Goal: Information Seeking & Learning: Check status

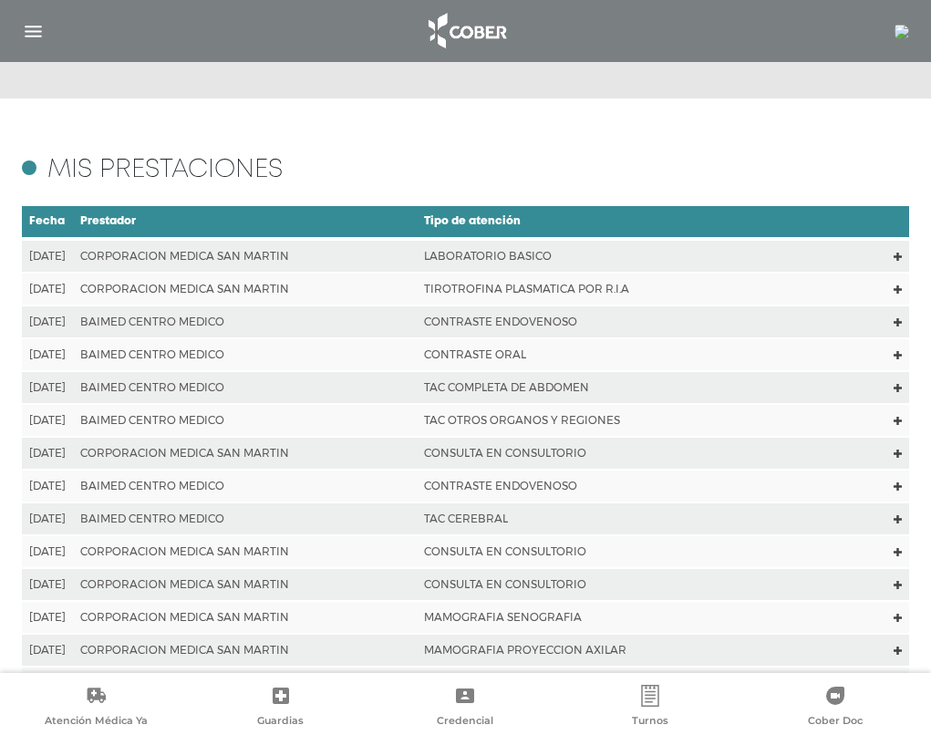
scroll to position [270, 0]
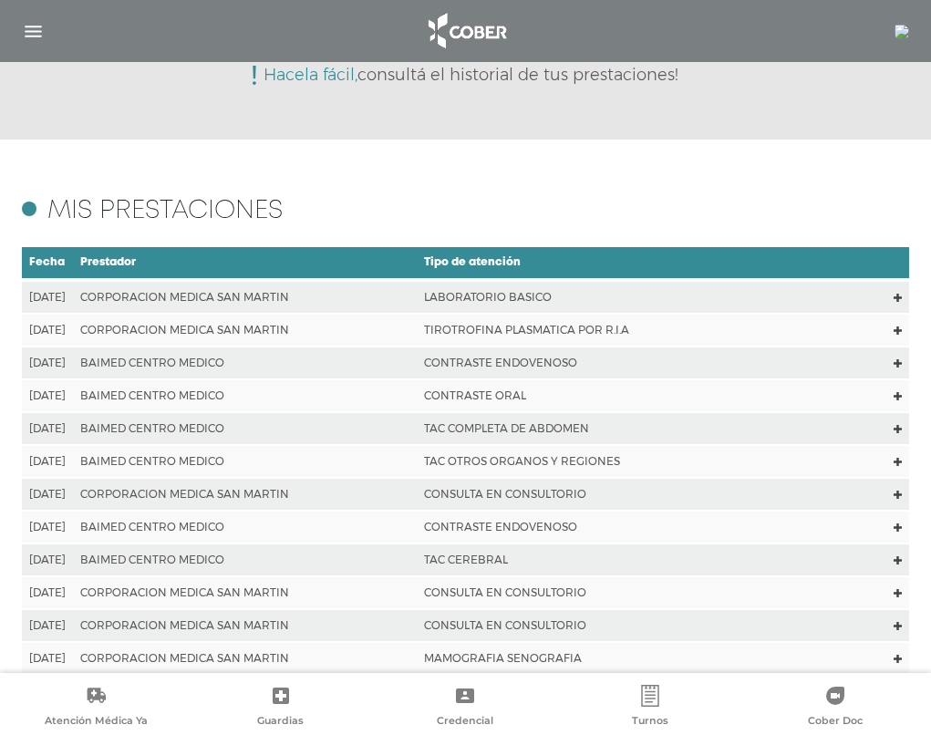
click at [508, 325] on td "TIROTROFINA PLASMATICA POR R.I.A" at bounding box center [652, 330] width 471 height 33
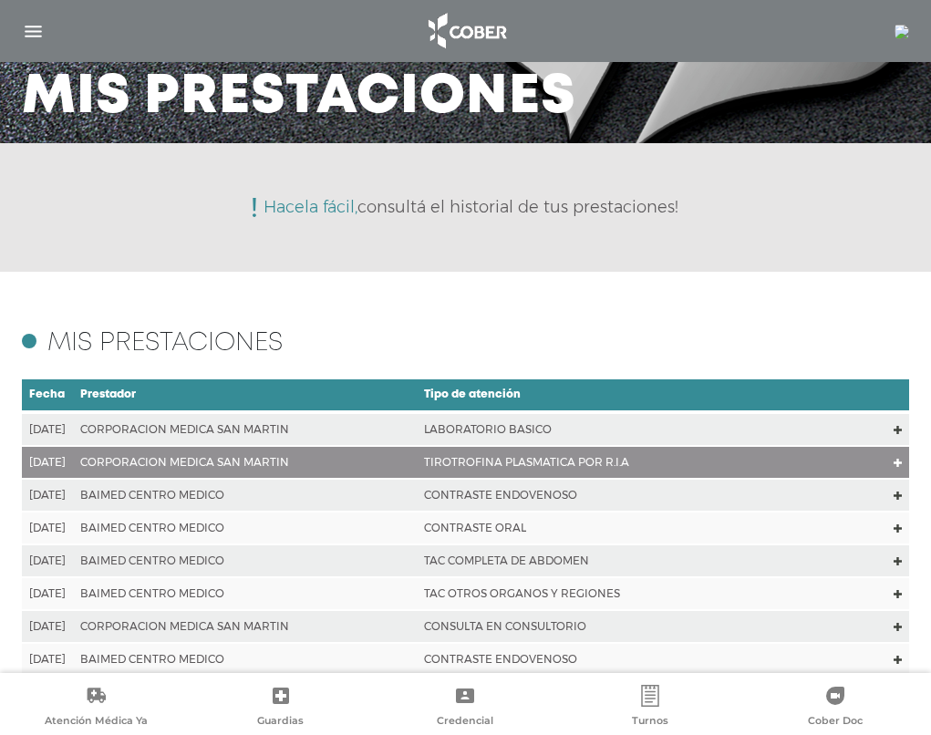
scroll to position [182, 0]
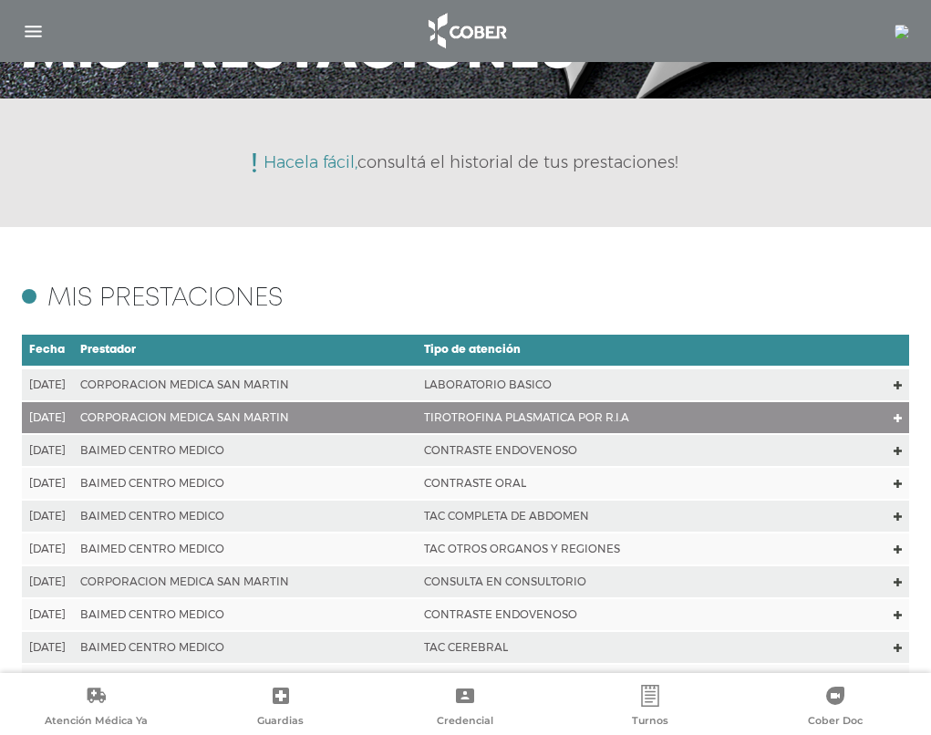
click at [472, 382] on td "LABORATORIO BASICO" at bounding box center [652, 385] width 471 height 34
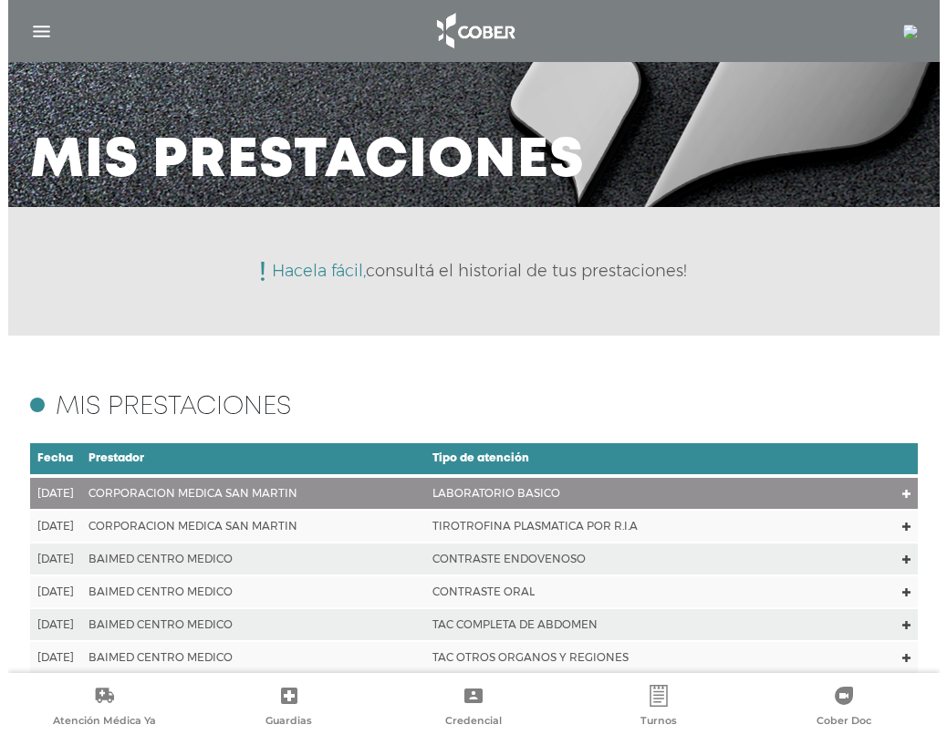
scroll to position [0, 0]
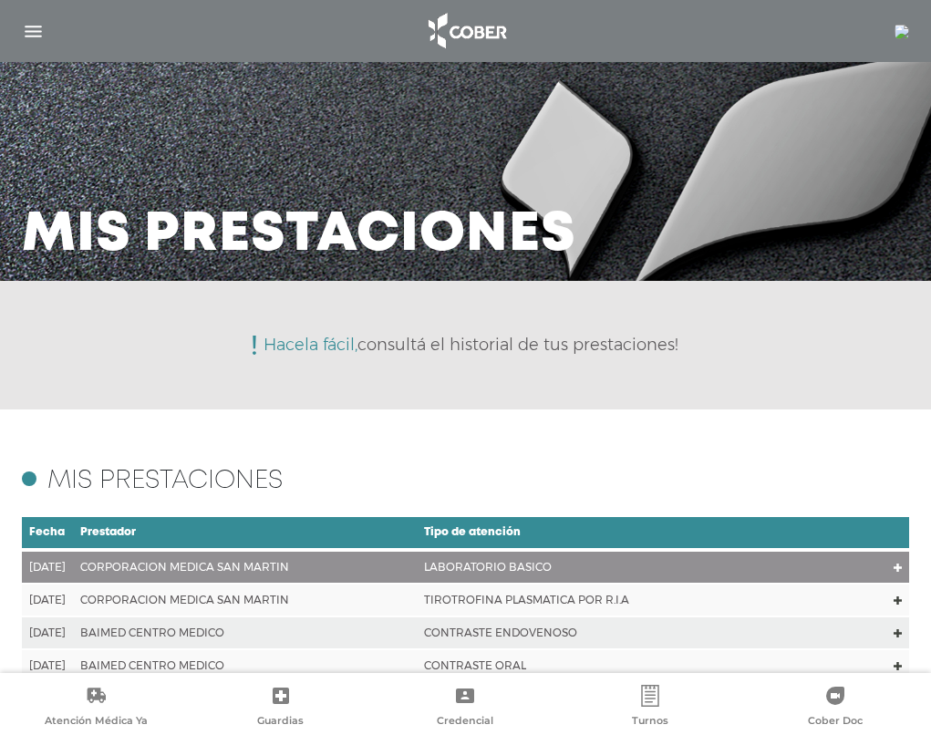
click at [36, 32] on img "button" at bounding box center [33, 31] width 23 height 23
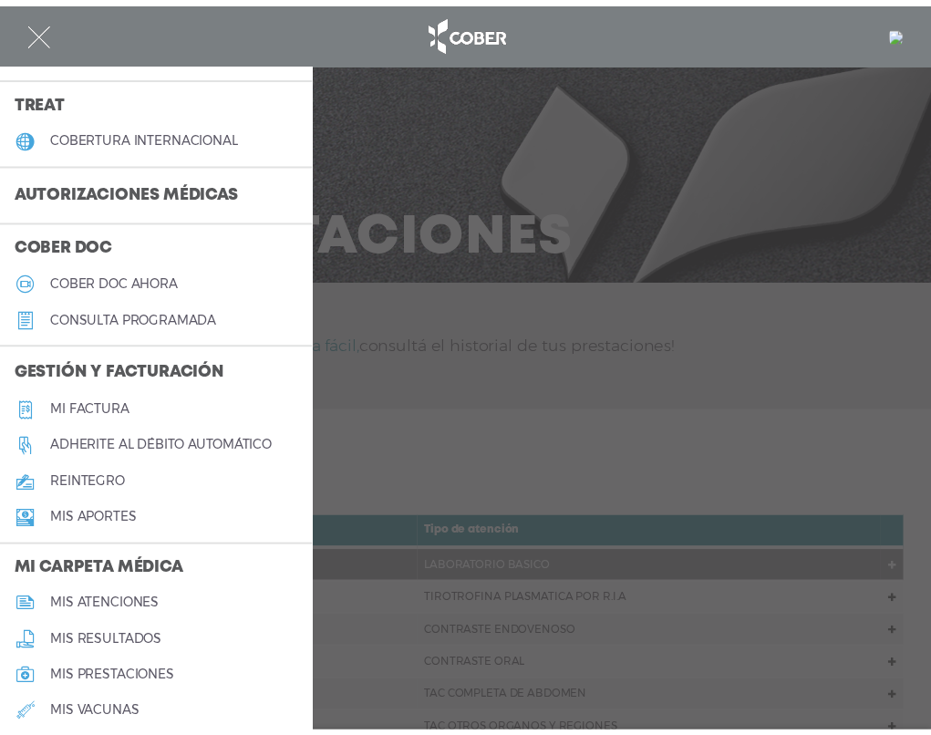
scroll to position [456, 0]
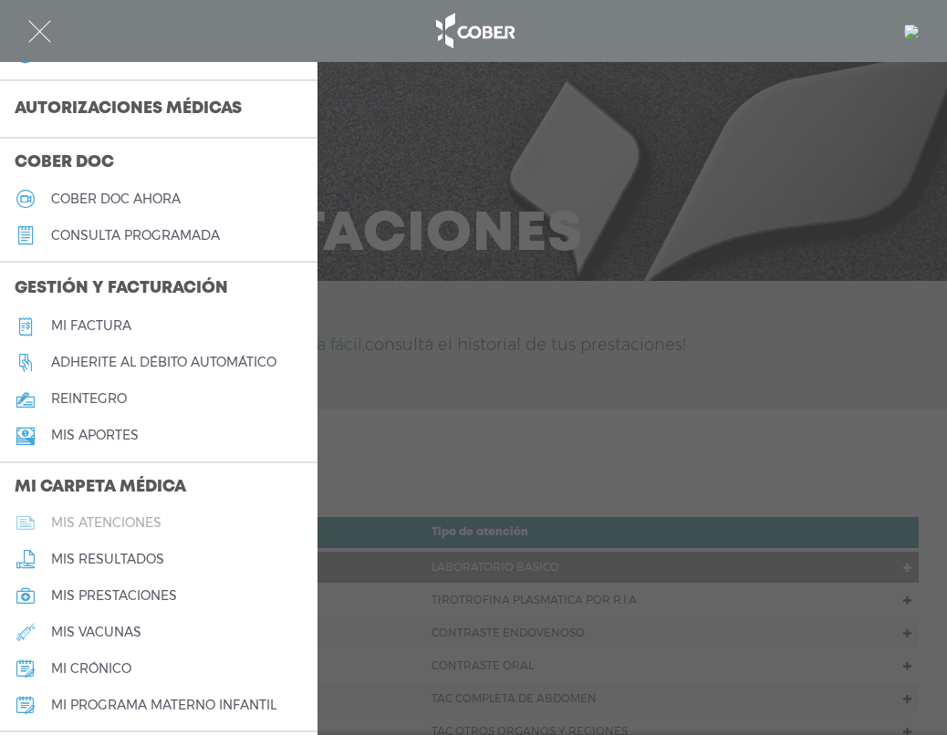
click at [99, 531] on h5 "mis atenciones" at bounding box center [106, 523] width 110 height 16
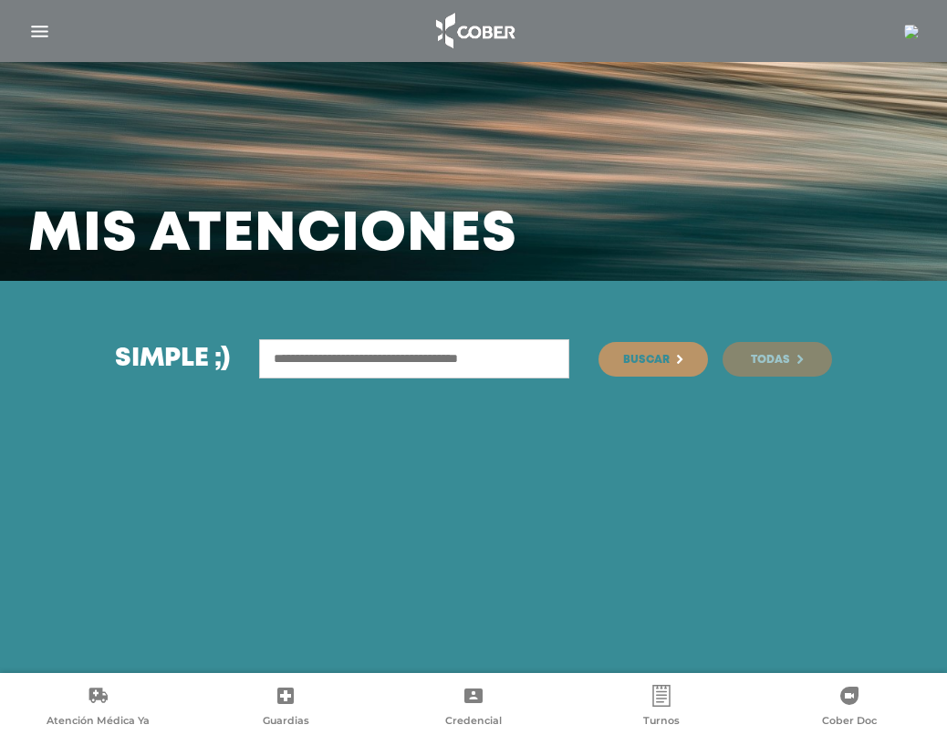
click at [796, 359] on link "Todas" at bounding box center [776, 359] width 109 height 35
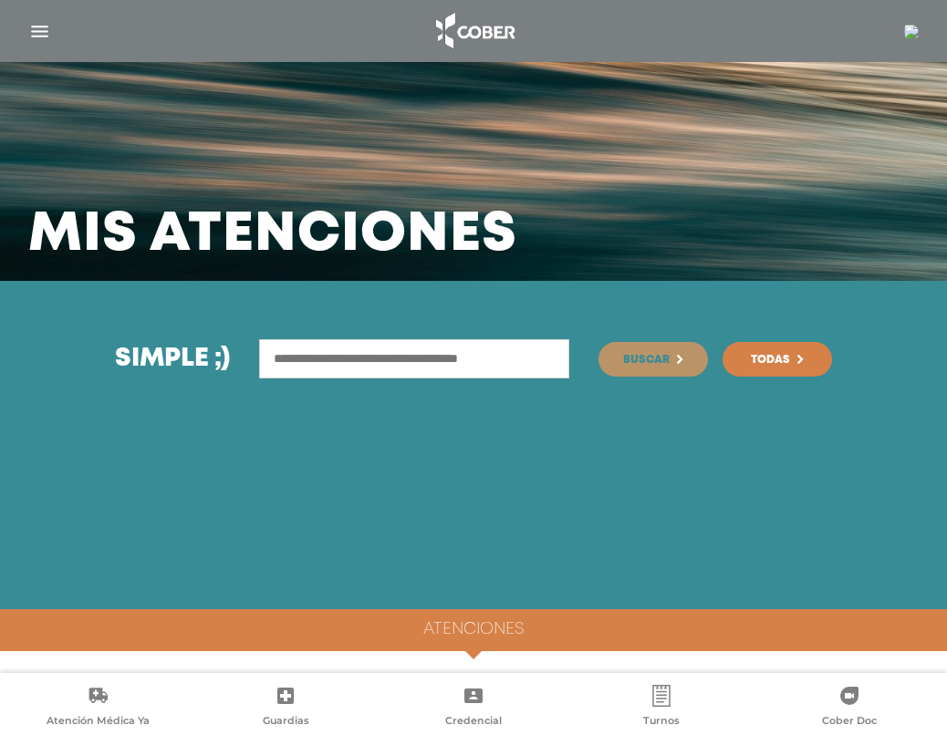
click at [36, 30] on img "button" at bounding box center [39, 31] width 23 height 23
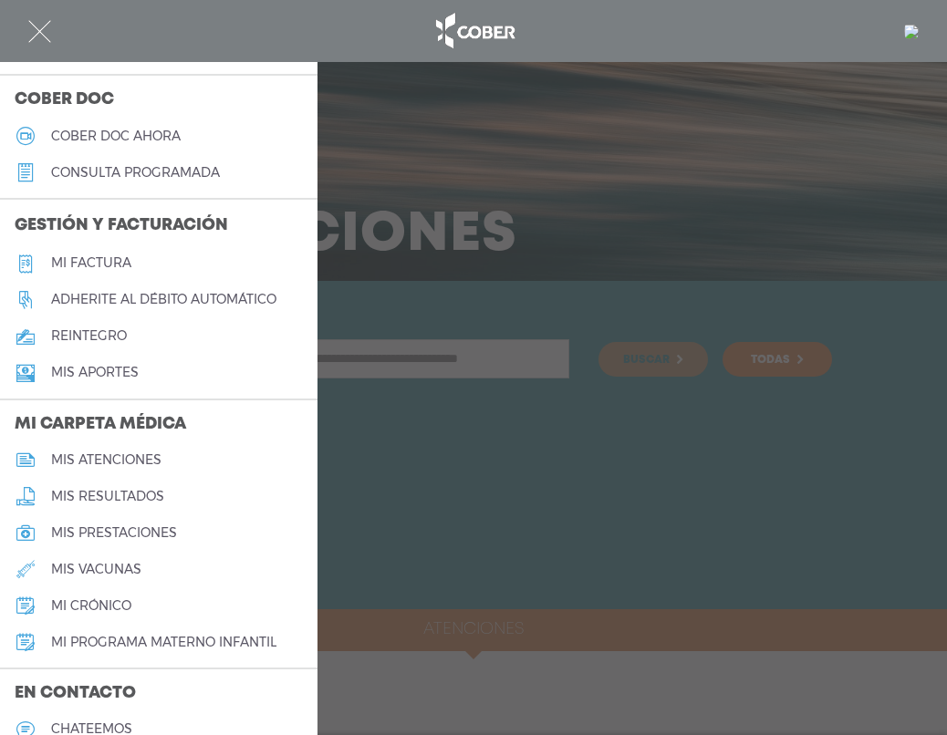
scroll to position [547, 0]
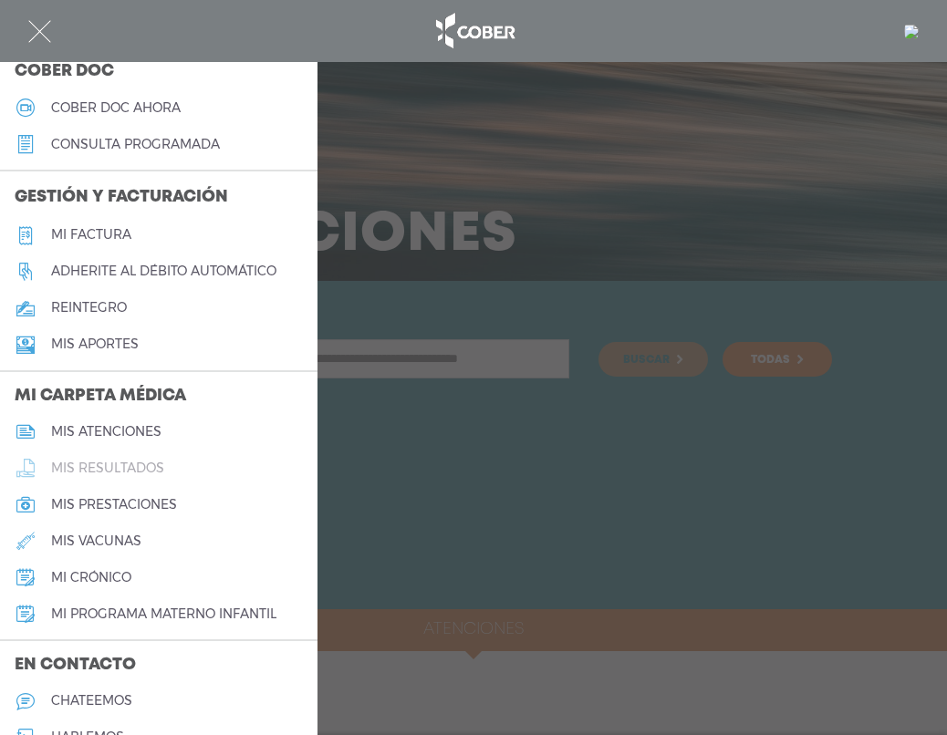
click at [84, 476] on h5 "mis resultados" at bounding box center [107, 469] width 113 height 16
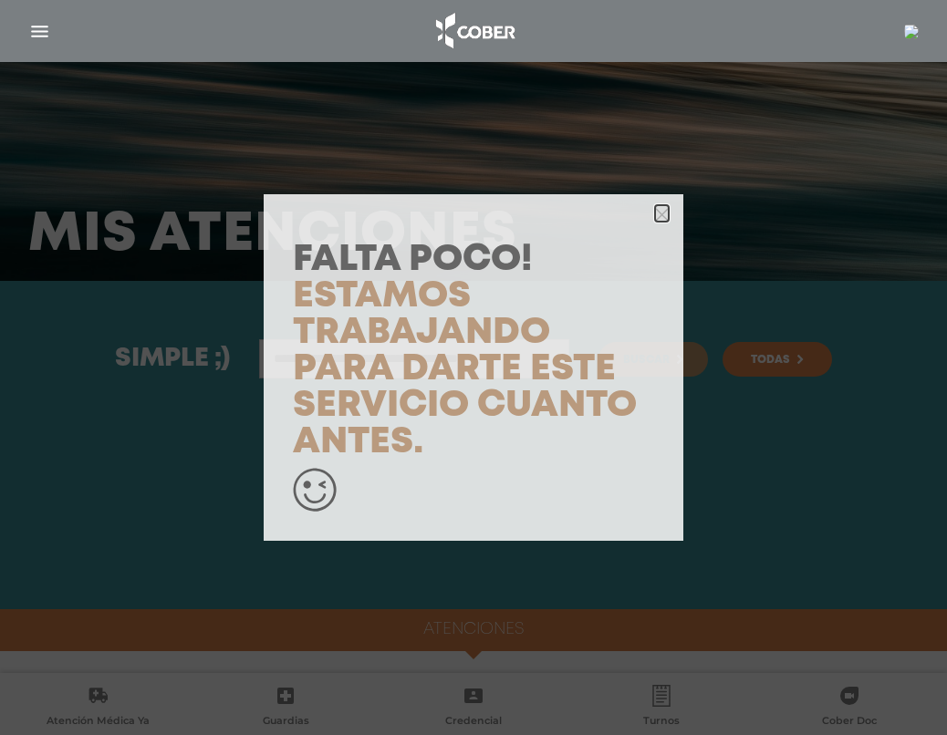
click at [668, 213] on icon "button" at bounding box center [662, 215] width 14 height 14
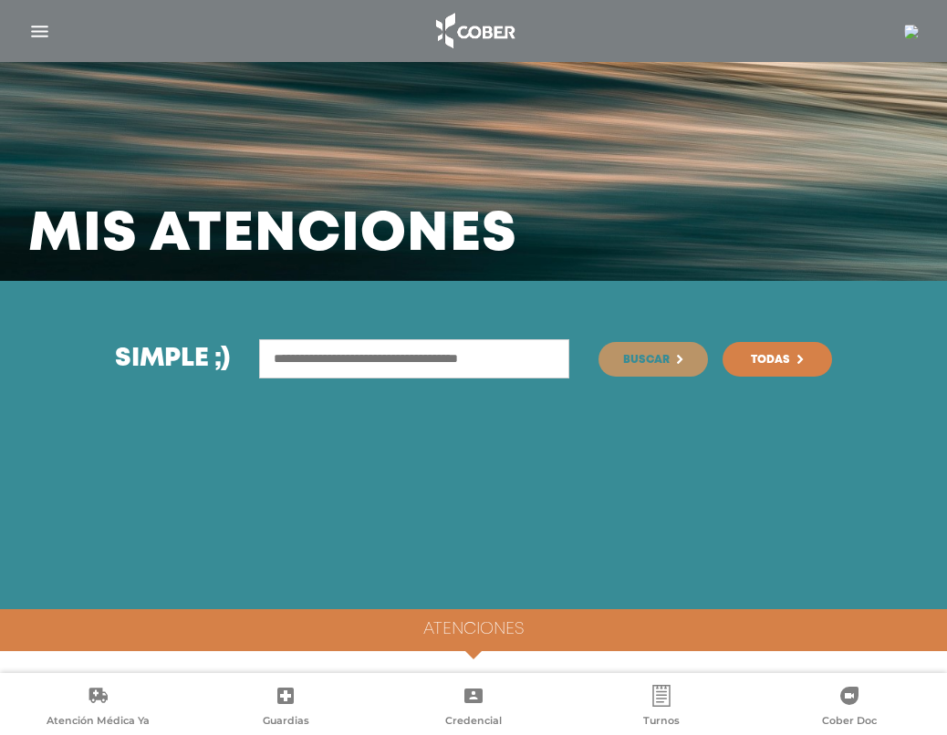
click at [43, 30] on img "button" at bounding box center [39, 31] width 23 height 23
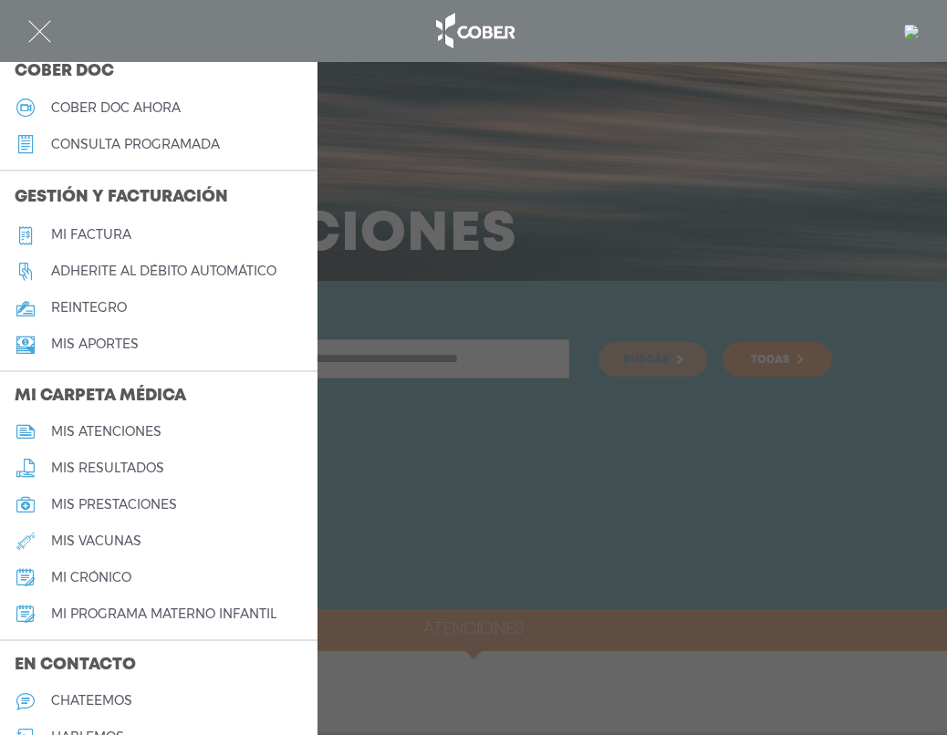
scroll to position [456, 0]
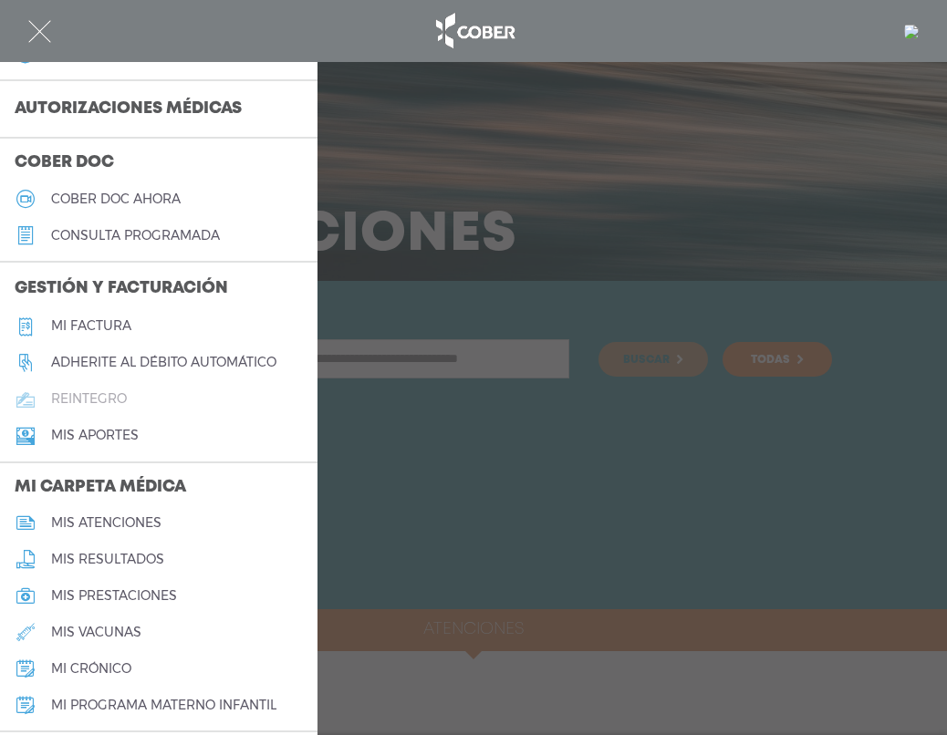
click at [92, 407] on h5 "reintegro" at bounding box center [89, 399] width 76 height 16
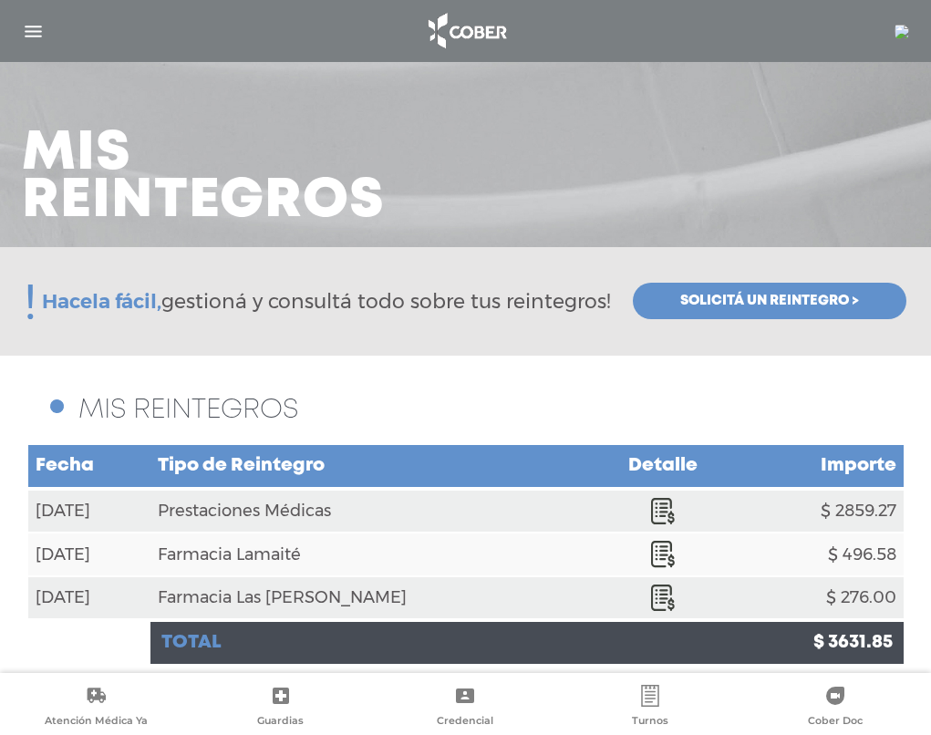
scroll to position [52, 0]
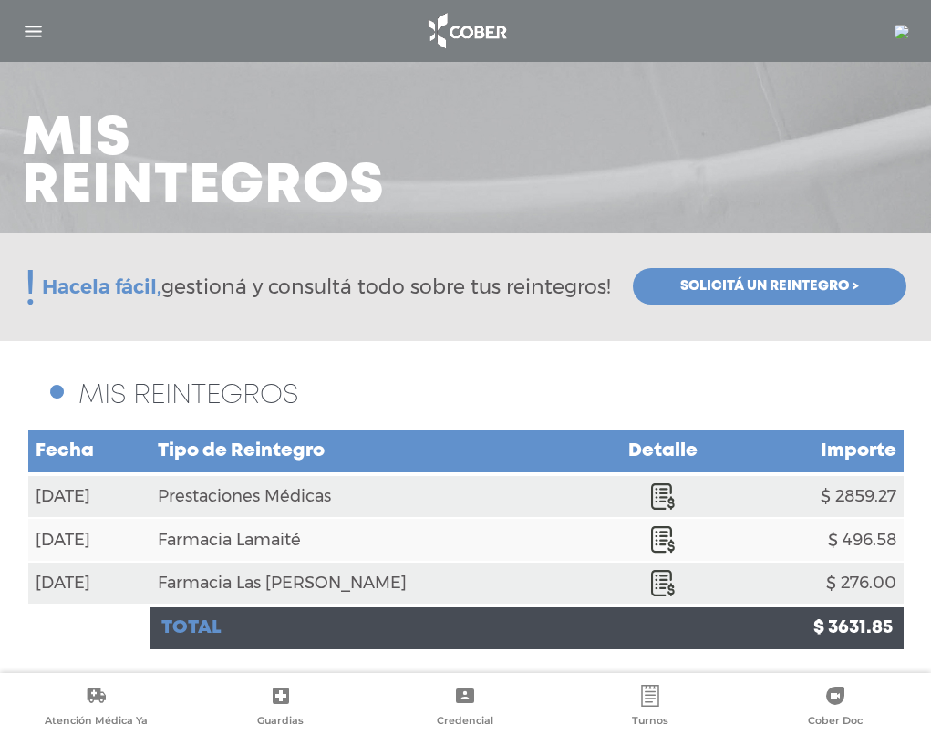
click at [651, 492] on icon at bounding box center [663, 496] width 24 height 26
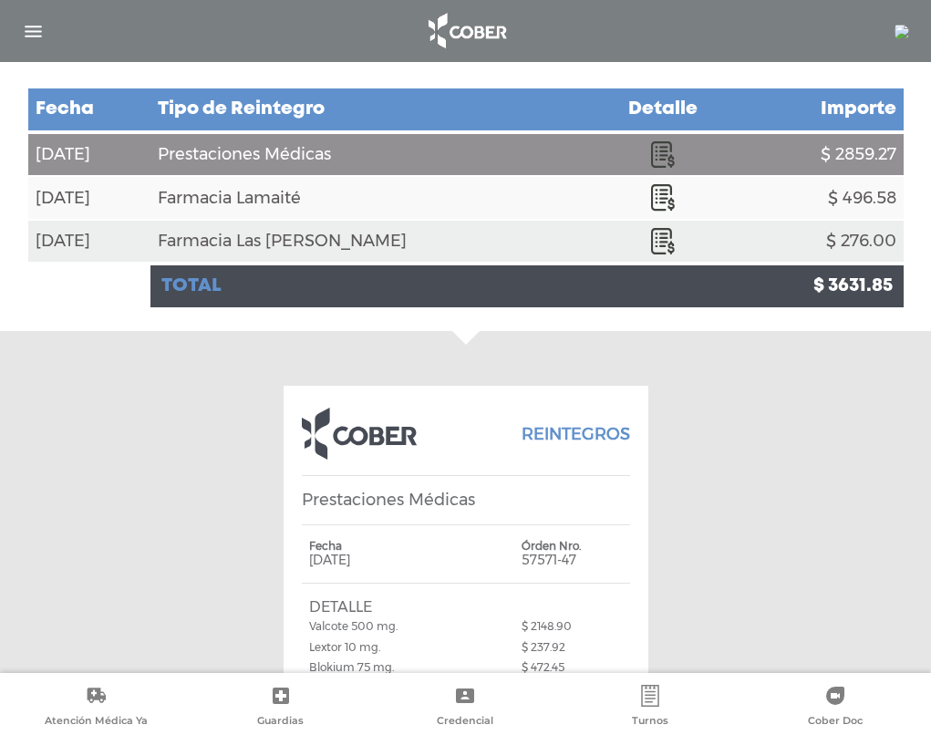
scroll to position [511, 0]
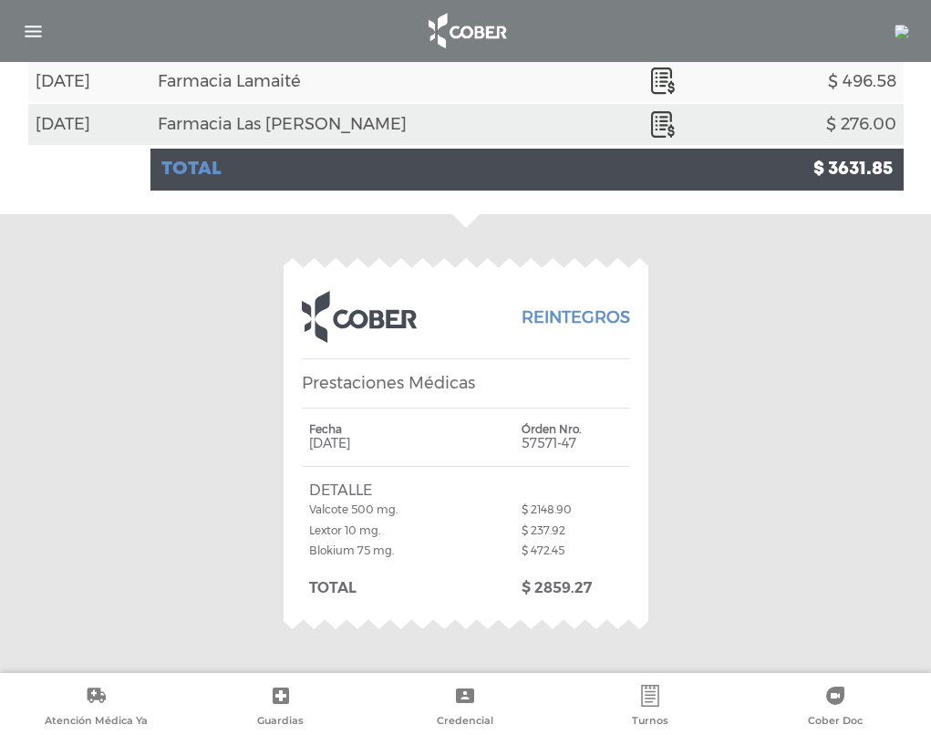
drag, startPoint x: 309, startPoint y: 551, endPoint x: 389, endPoint y: 546, distance: 80.4
click at [389, 546] on span "Blokium 75 mg." at bounding box center [351, 551] width 85 height 14
copy span "Blokium 75 mg"
drag, startPoint x: 309, startPoint y: 511, endPoint x: 389, endPoint y: 512, distance: 80.3
click at [436, 503] on div "Valcote 500 mg." at bounding box center [413, 509] width 209 height 21
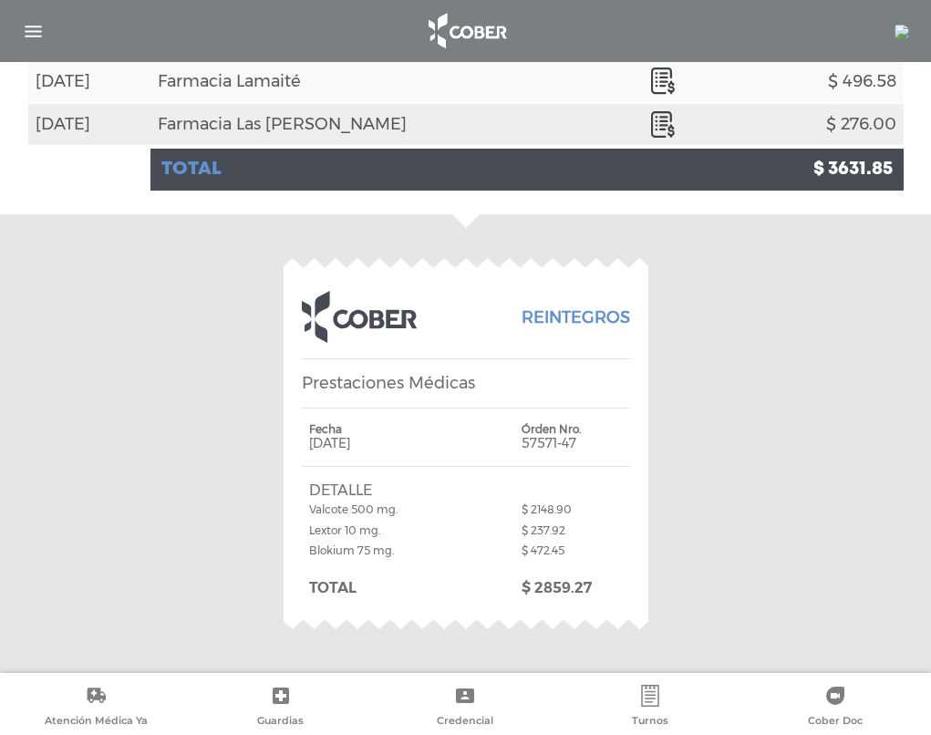
copy span "Valcote 500 mg."
drag, startPoint x: 312, startPoint y: 531, endPoint x: 400, endPoint y: 528, distance: 87.6
click at [400, 528] on div "Lextor 10 mg." at bounding box center [413, 530] width 209 height 21
click at [400, 529] on div "Lextor 10 mg." at bounding box center [413, 530] width 209 height 21
drag, startPoint x: 309, startPoint y: 533, endPoint x: 384, endPoint y: 530, distance: 74.8
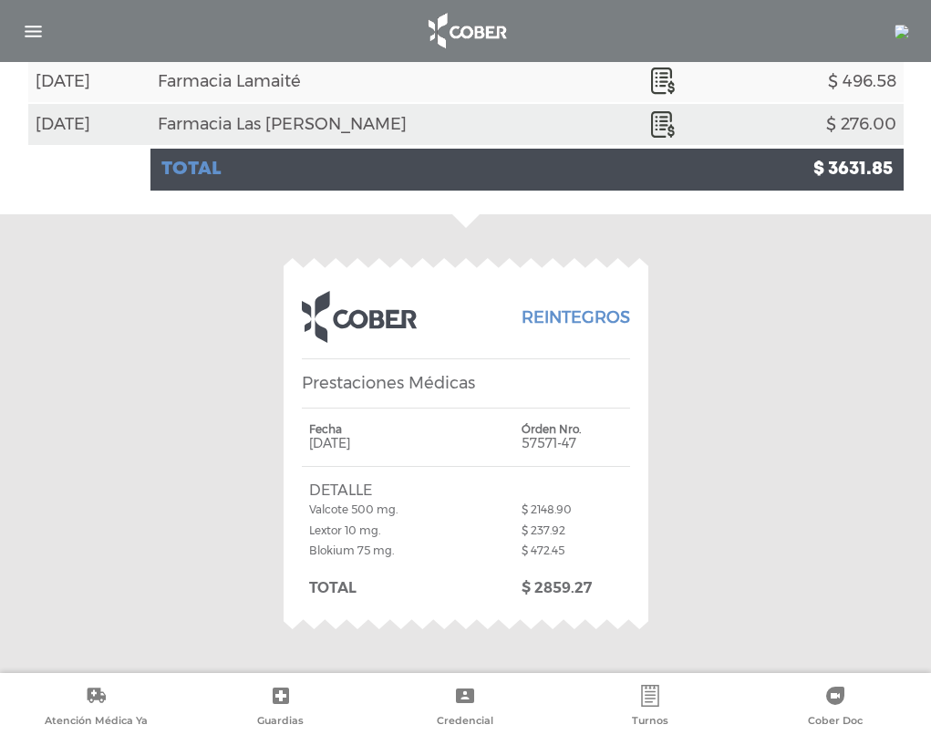
click at [384, 530] on div "Lextor 10 mg." at bounding box center [413, 530] width 209 height 21
copy span "Lextor 10 mg."
click at [445, 514] on div "Valcote 500 mg." at bounding box center [413, 509] width 209 height 21
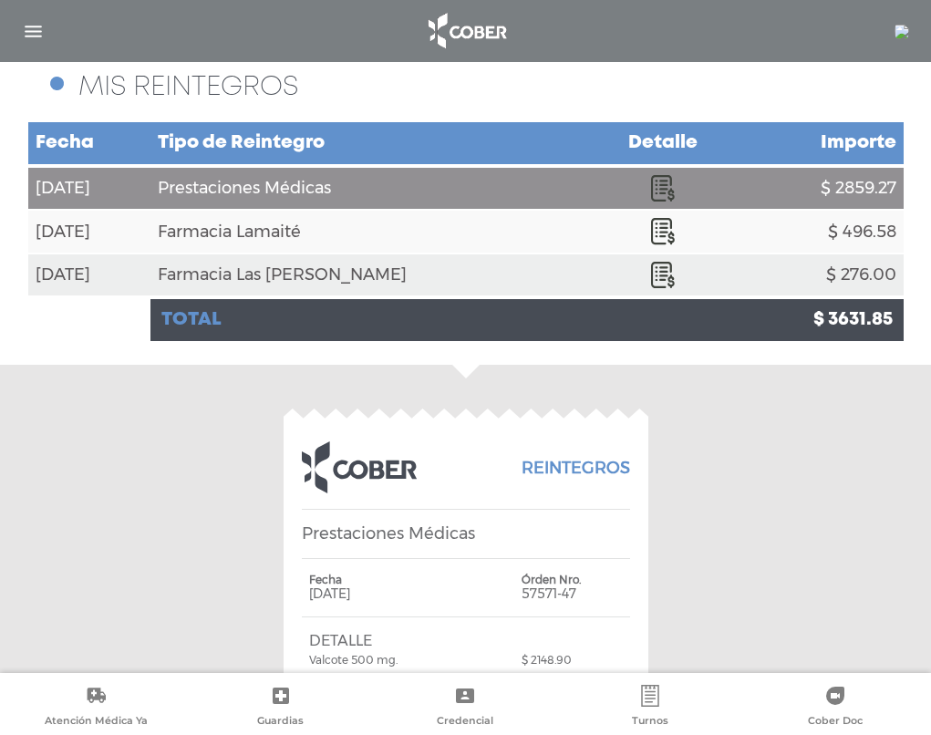
scroll to position [328, 0]
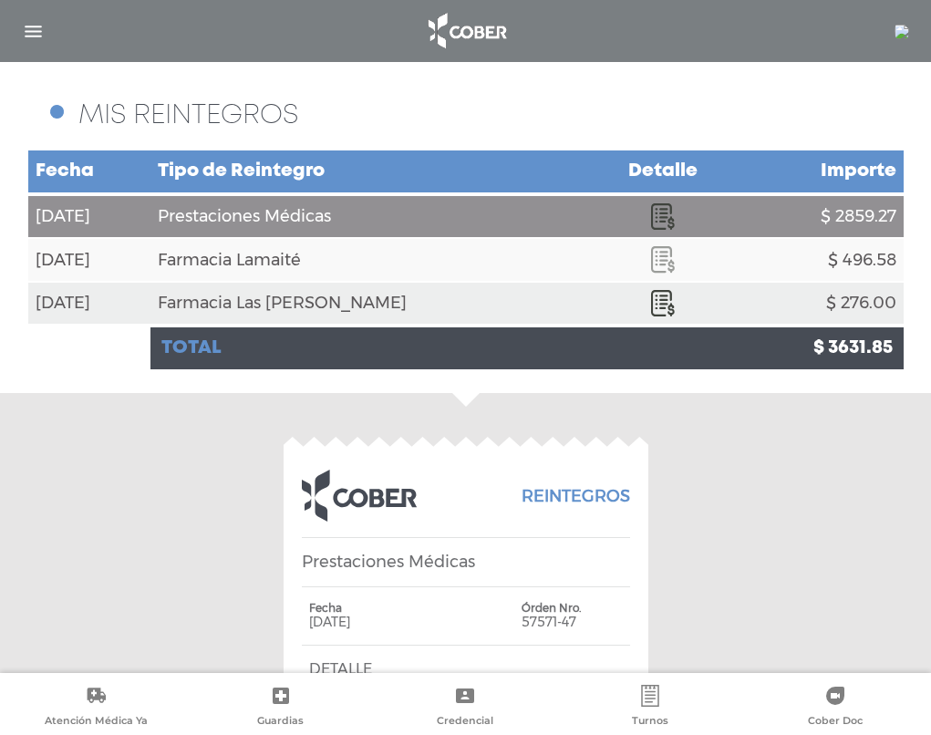
click at [651, 260] on icon at bounding box center [663, 259] width 24 height 26
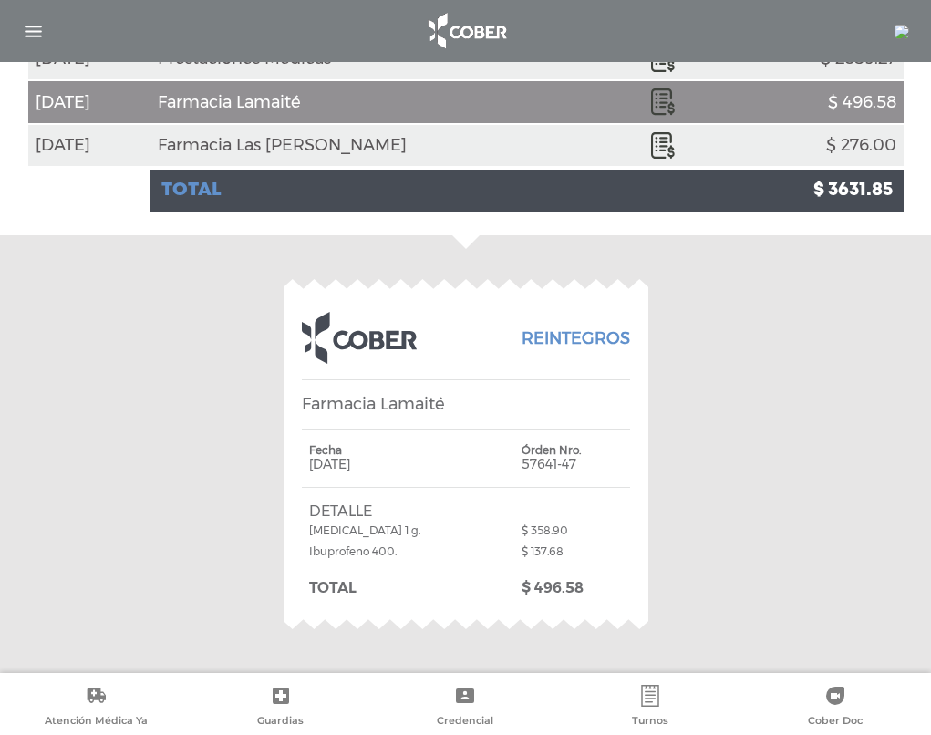
scroll to position [399, 0]
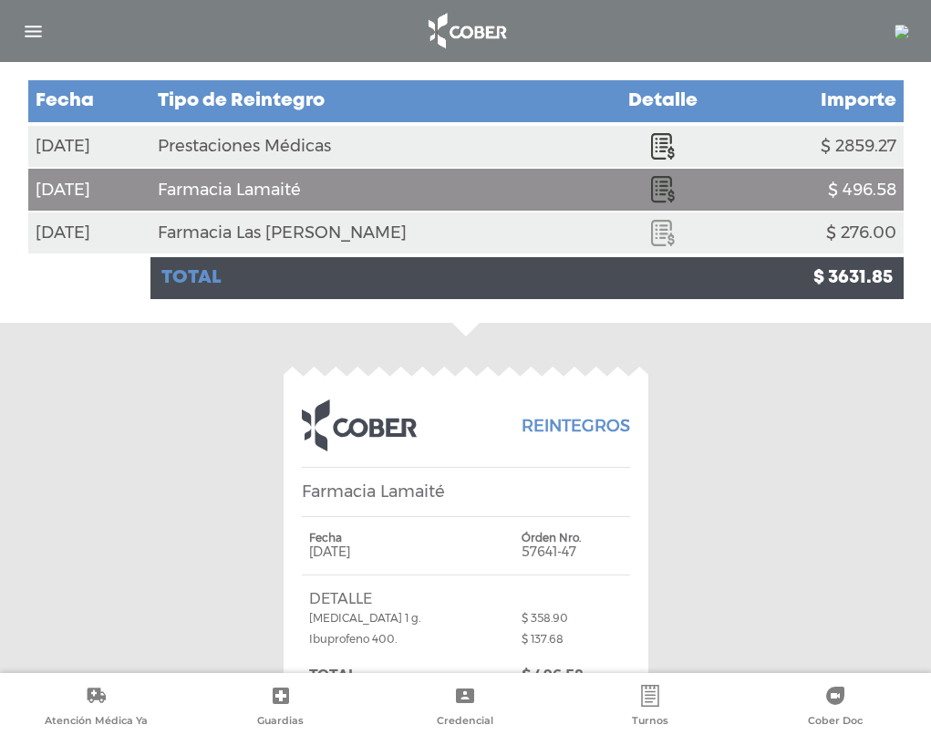
click at [651, 241] on icon at bounding box center [663, 233] width 24 height 26
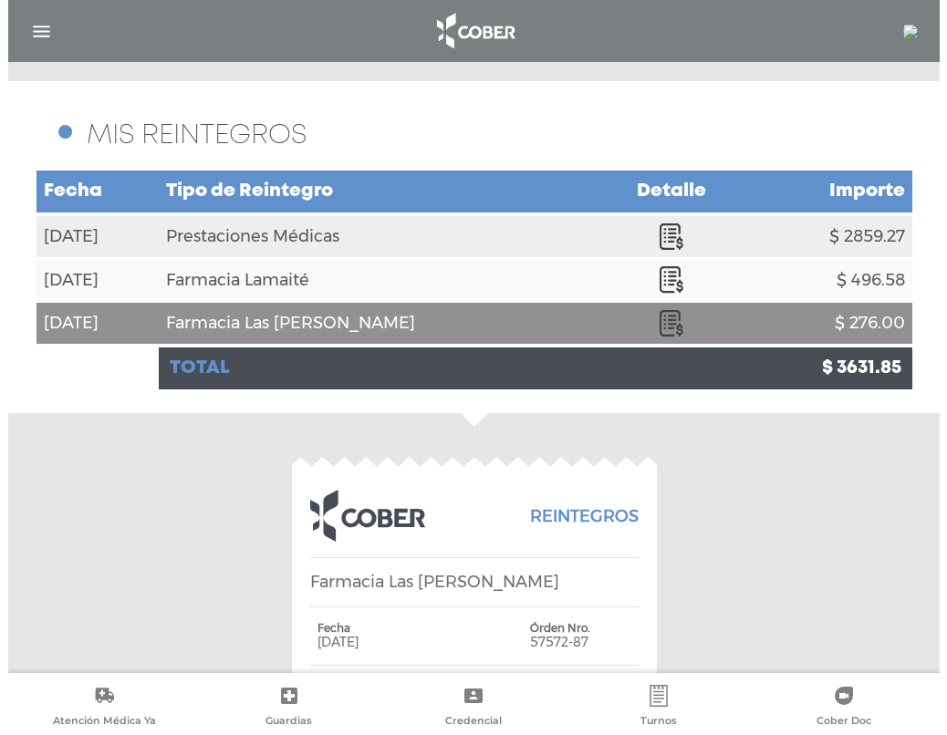
scroll to position [307, 0]
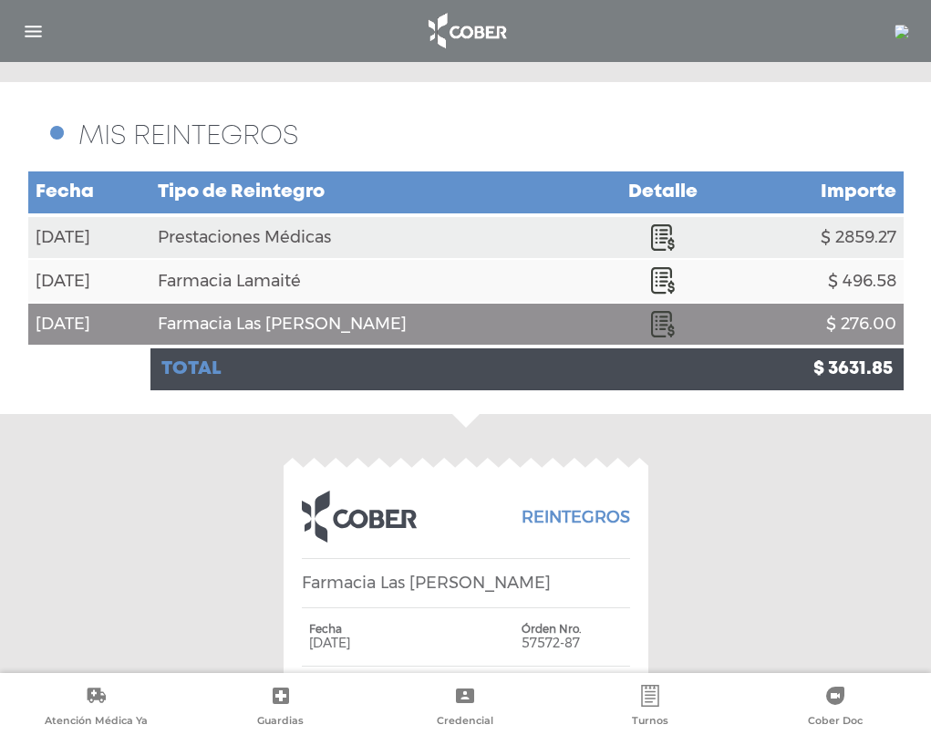
click at [31, 34] on img "button" at bounding box center [33, 31] width 23 height 23
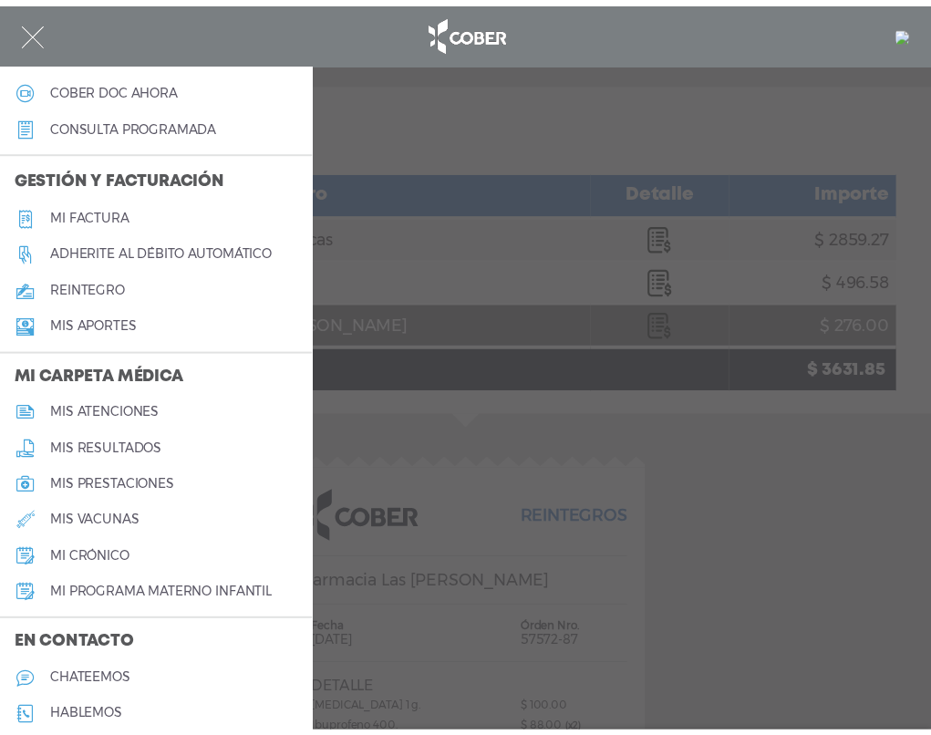
scroll to position [711, 0]
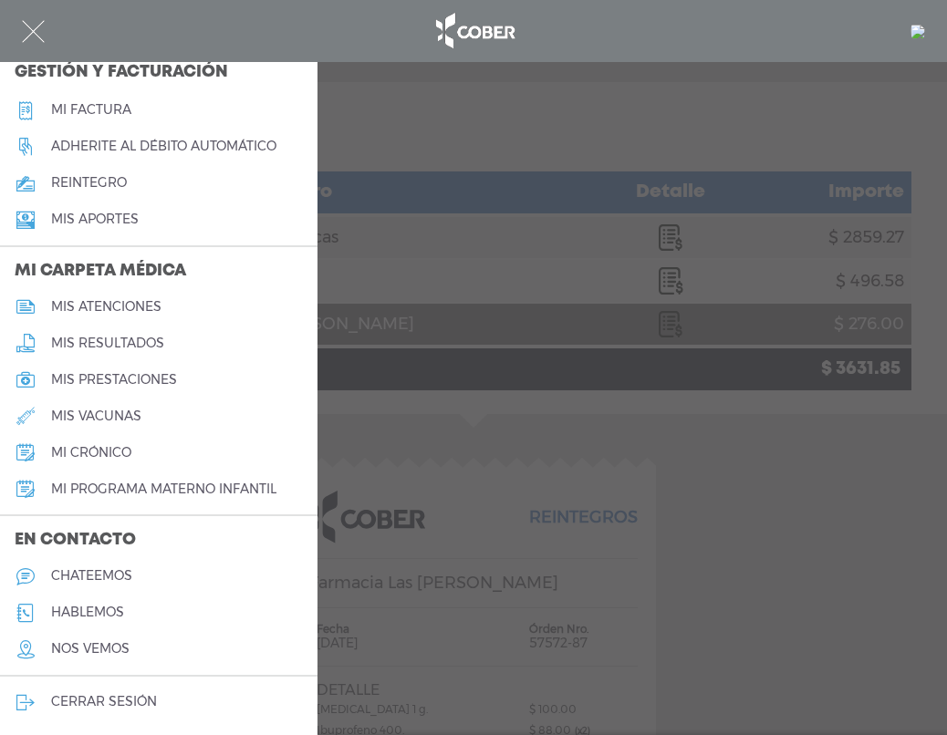
click at [87, 372] on h5 "mis prestaciones" at bounding box center [114, 380] width 126 height 16
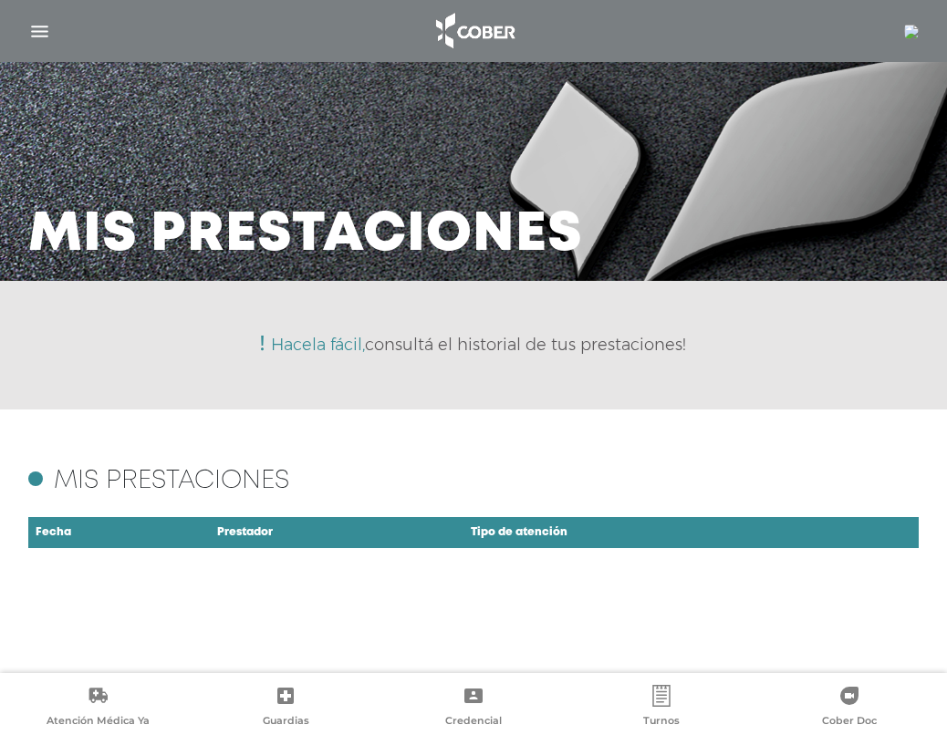
click at [37, 30] on img "button" at bounding box center [39, 31] width 23 height 23
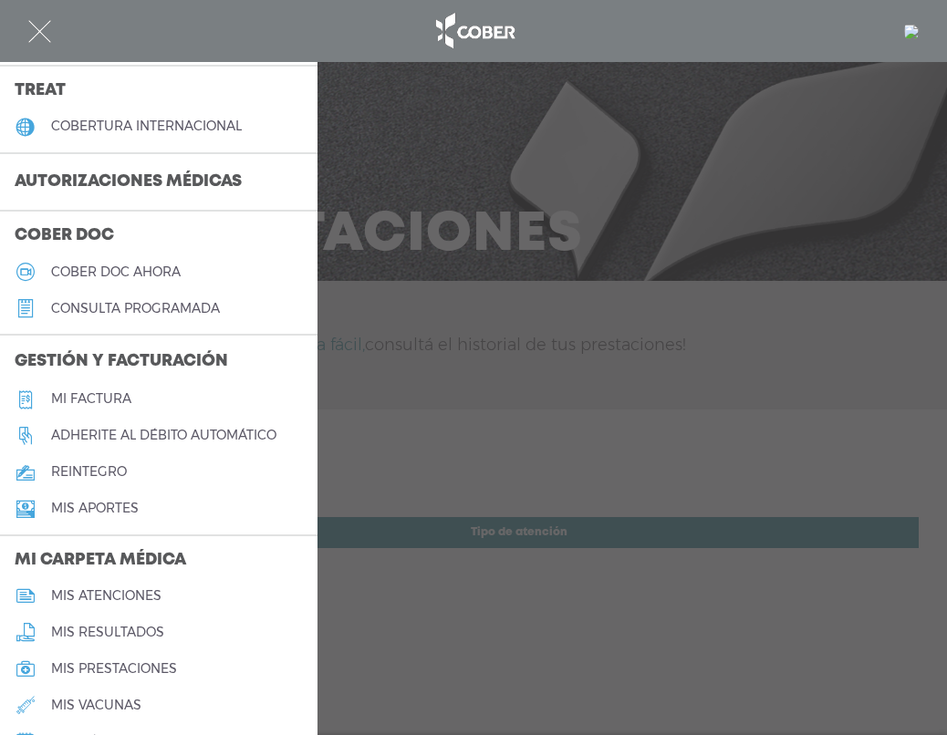
scroll to position [547, 0]
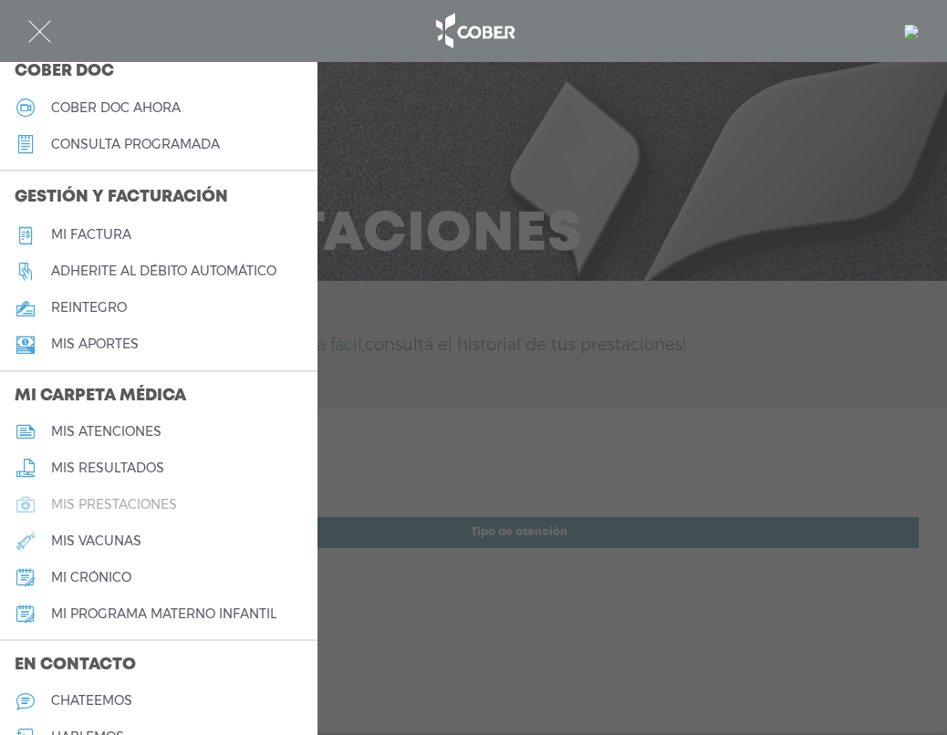
click at [107, 513] on h5 "mis prestaciones" at bounding box center [114, 505] width 126 height 16
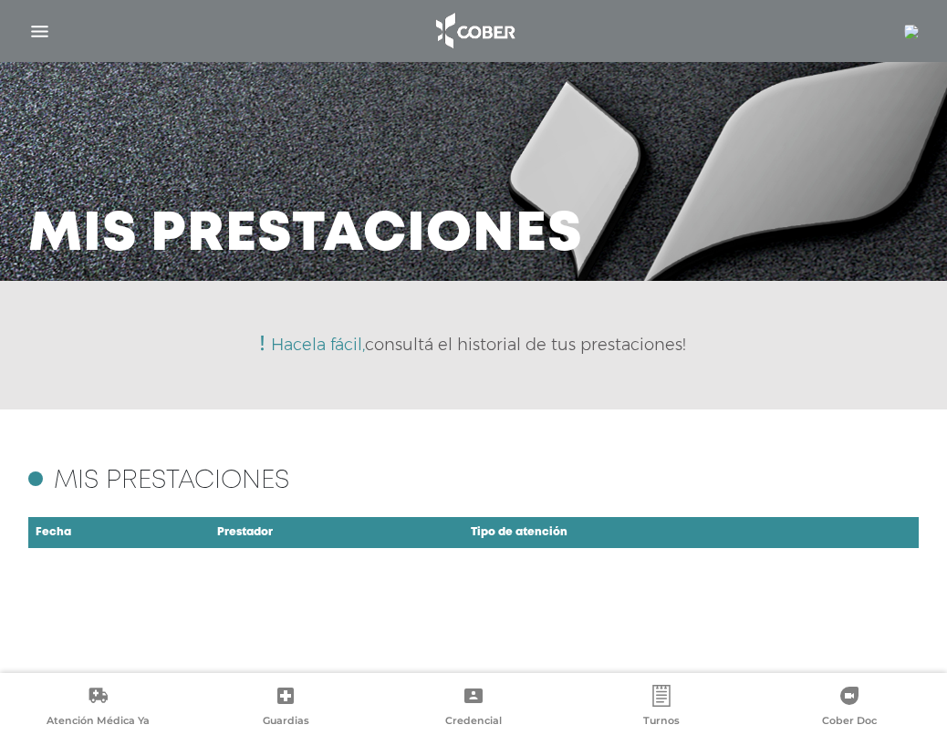
click at [39, 31] on img "button" at bounding box center [39, 31] width 23 height 23
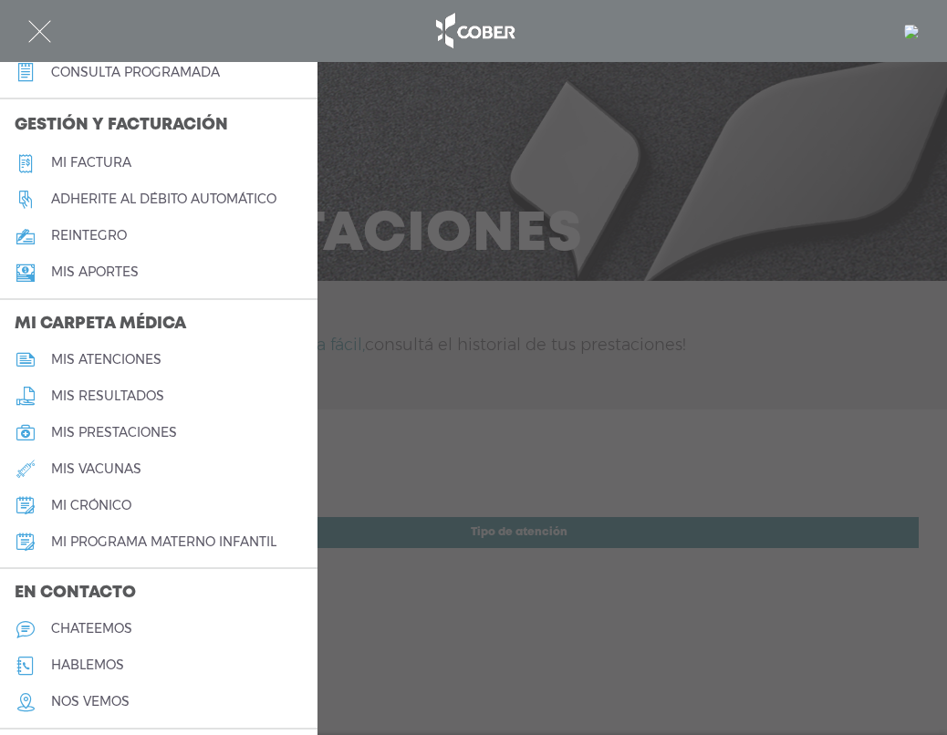
scroll to position [711, 0]
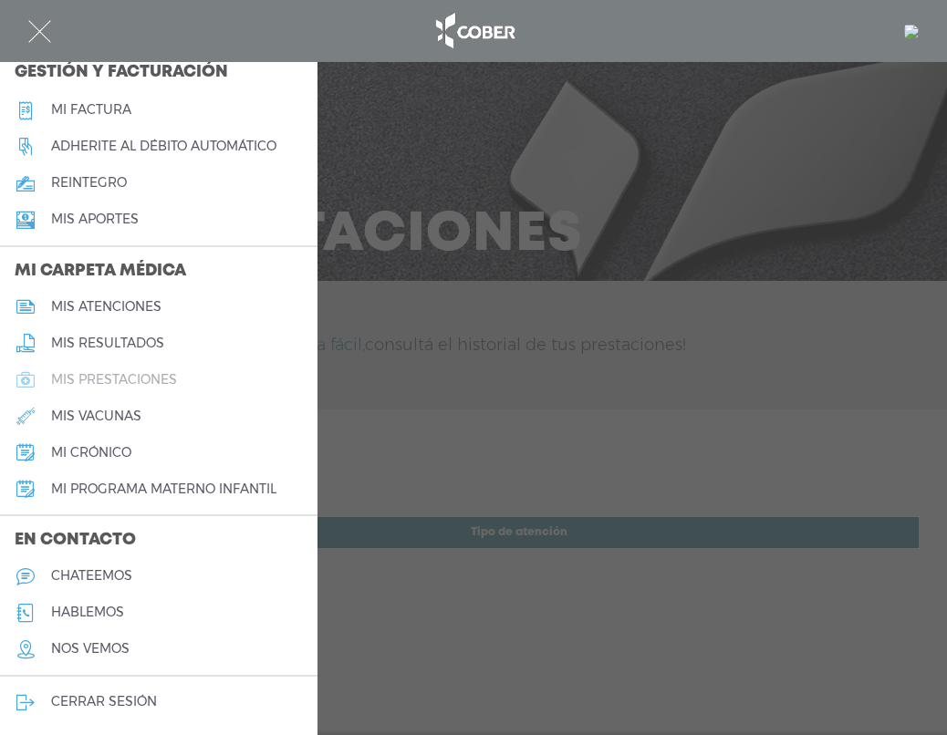
click at [92, 372] on h5 "mis prestaciones" at bounding box center [114, 380] width 126 height 16
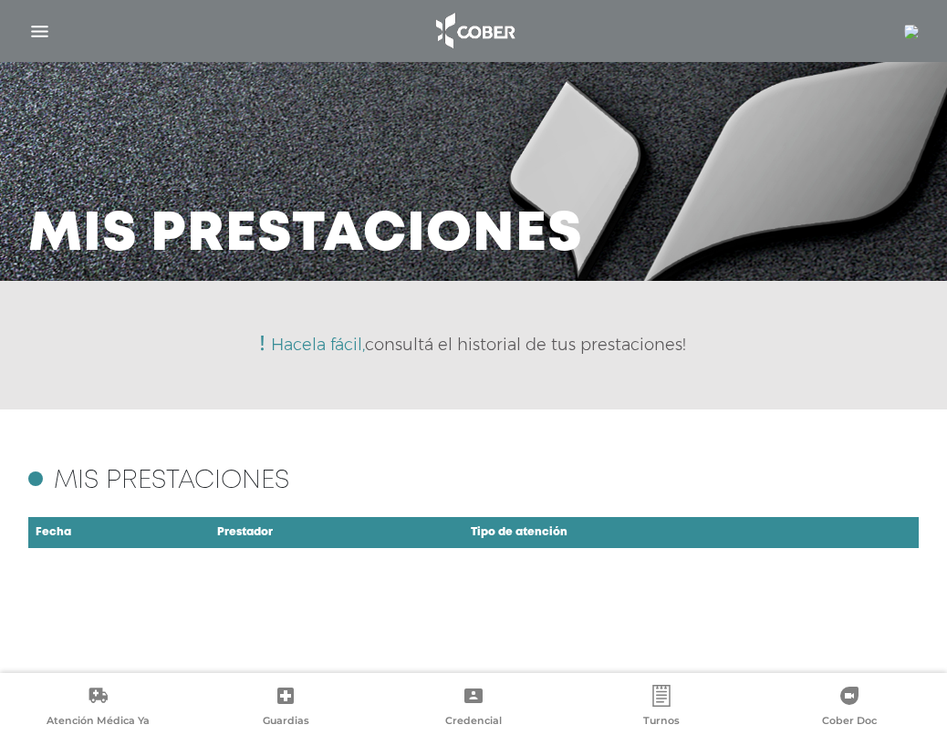
click at [43, 33] on img "button" at bounding box center [39, 31] width 23 height 23
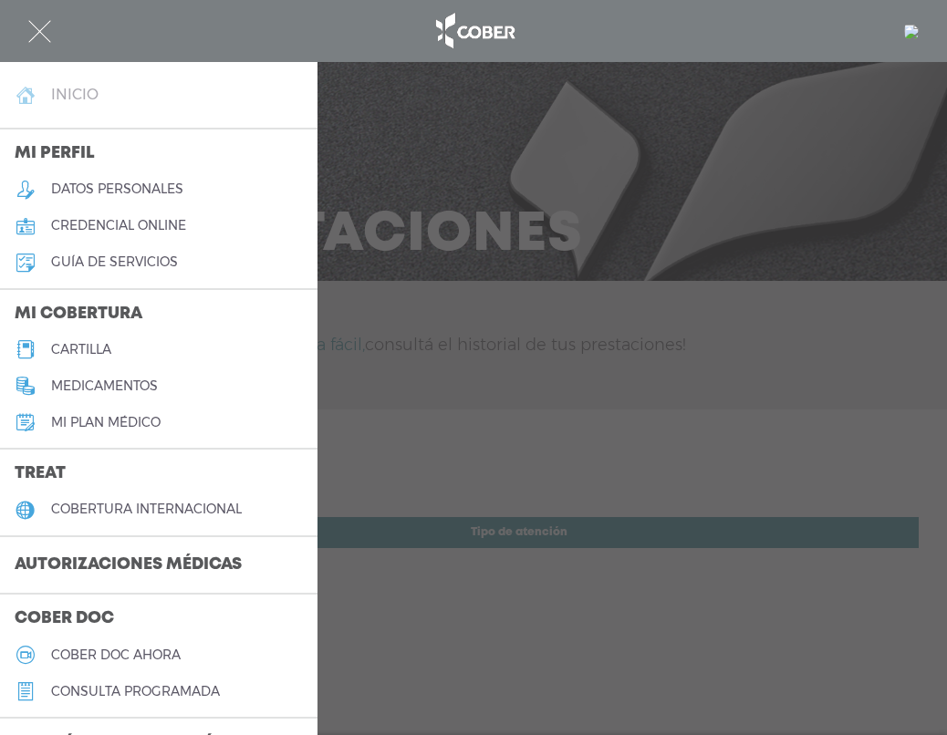
click at [87, 83] on link "inicio" at bounding box center [158, 95] width 317 height 36
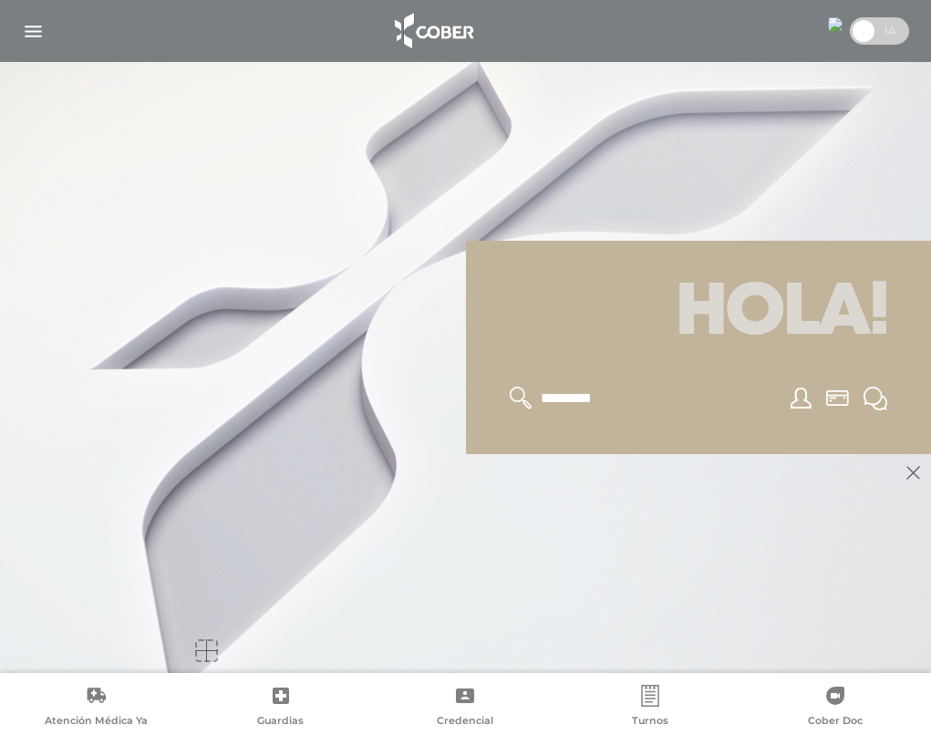
scroll to position [219, 0]
click at [32, 30] on img "button" at bounding box center [33, 31] width 23 height 23
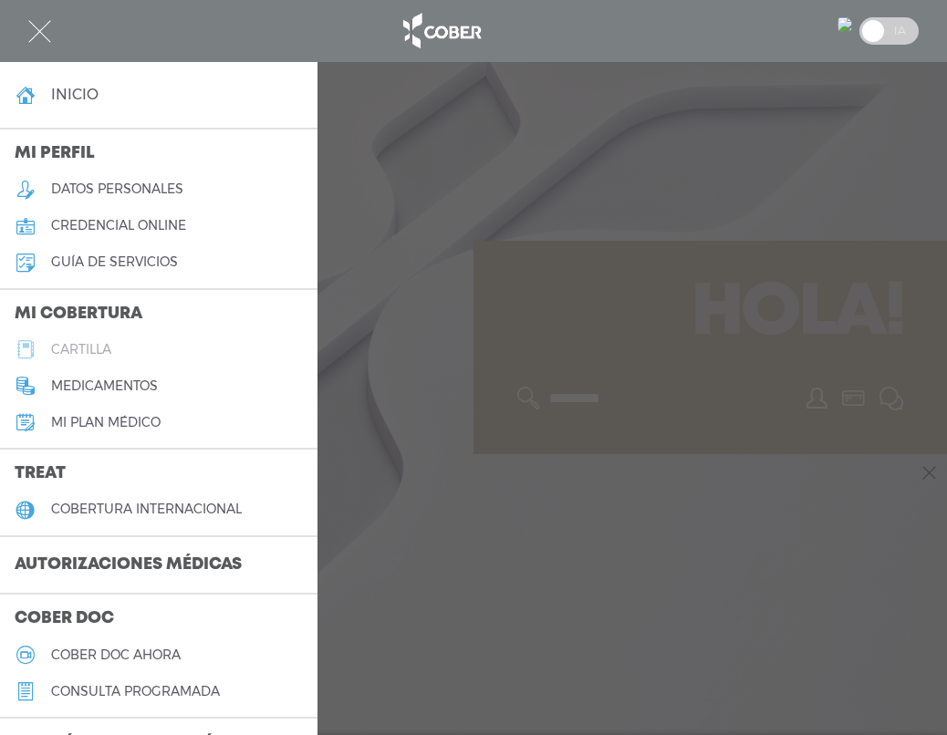
click at [84, 353] on h5 "cartilla" at bounding box center [81, 350] width 60 height 16
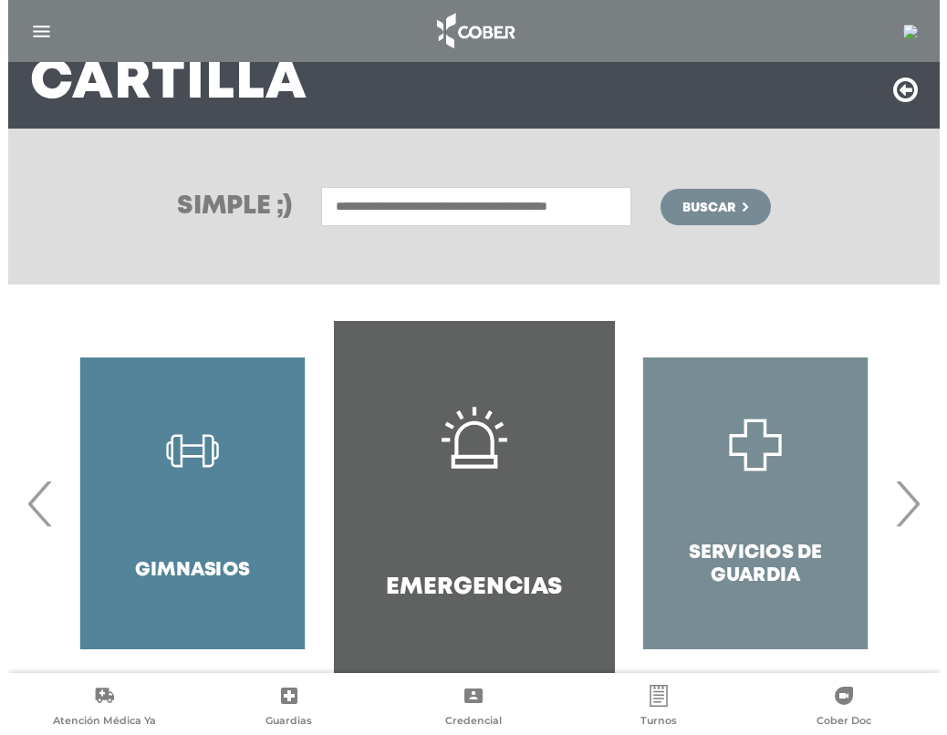
scroll to position [202, 0]
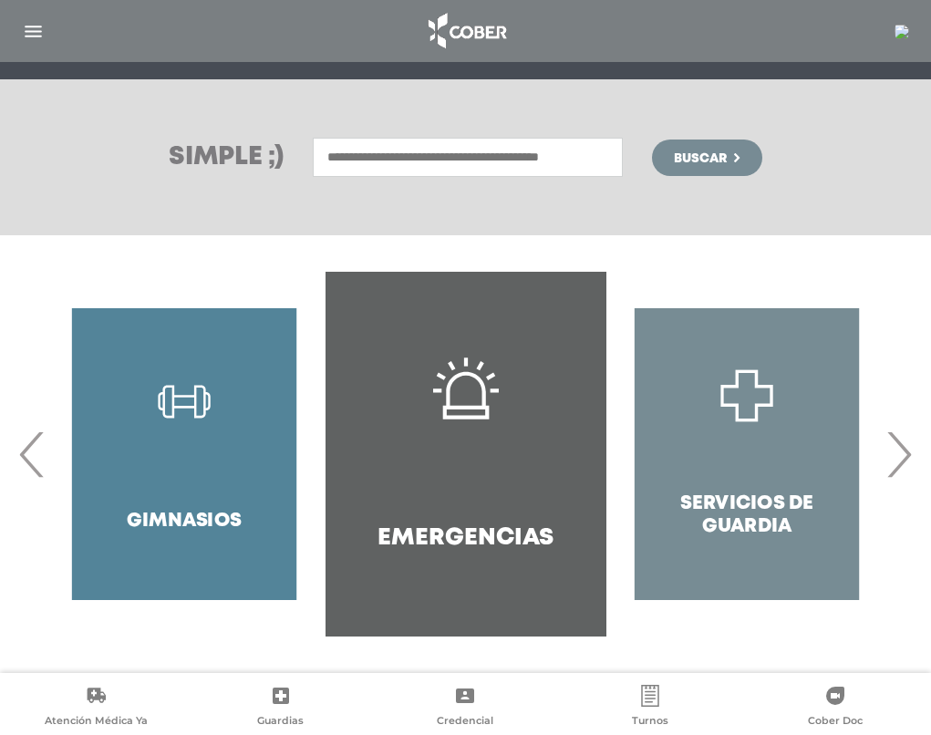
click at [906, 458] on span "›" at bounding box center [899, 454] width 36 height 99
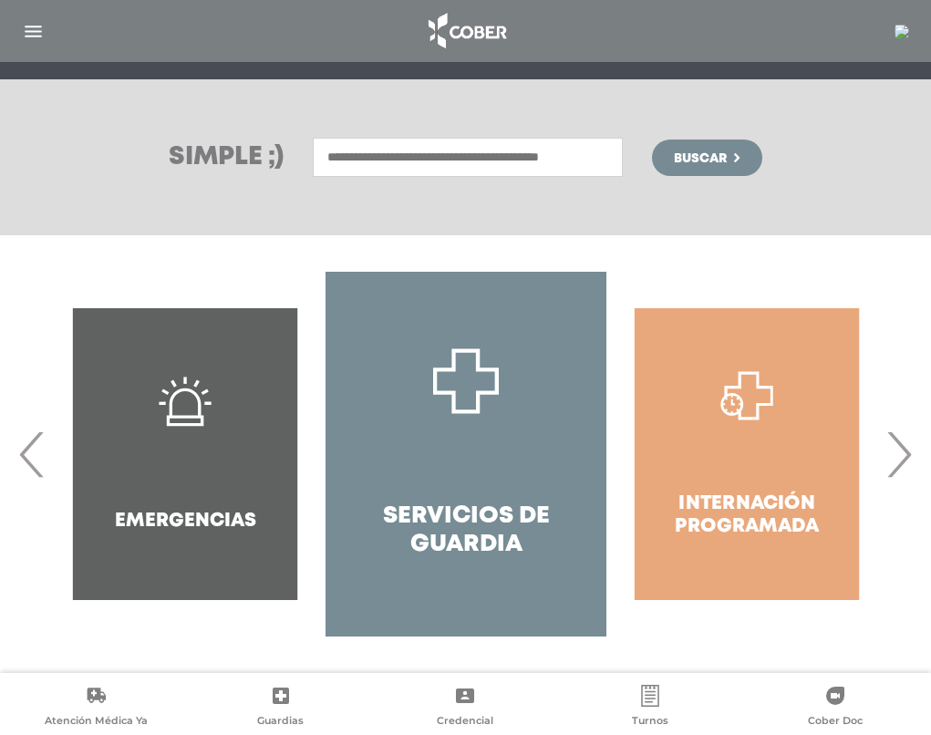
click at [906, 458] on span "›" at bounding box center [899, 454] width 36 height 99
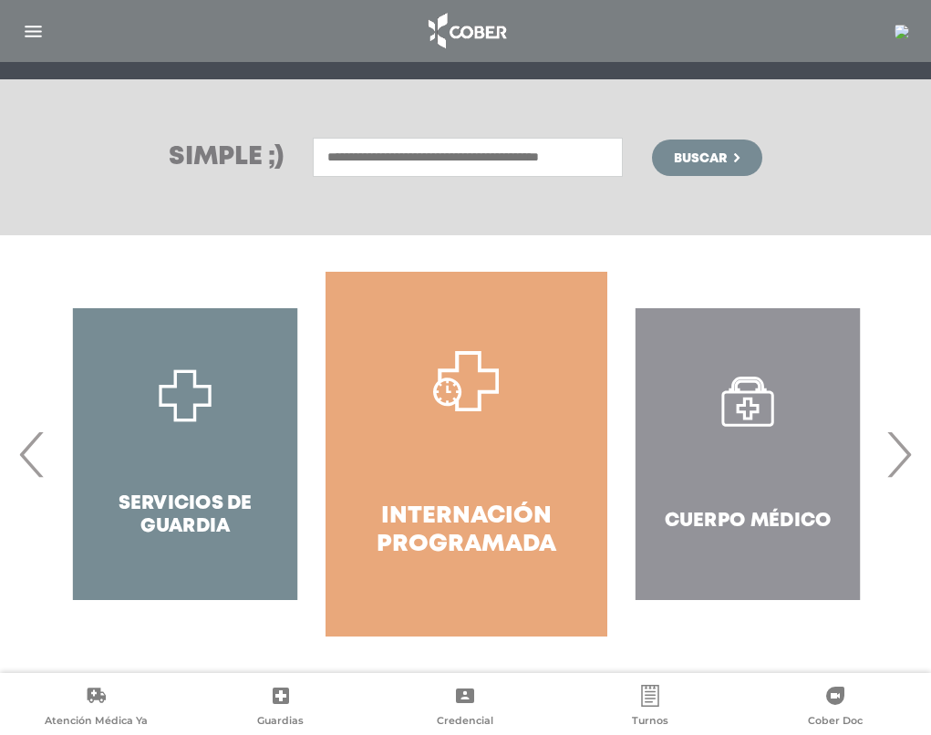
click at [906, 458] on span "›" at bounding box center [899, 454] width 36 height 99
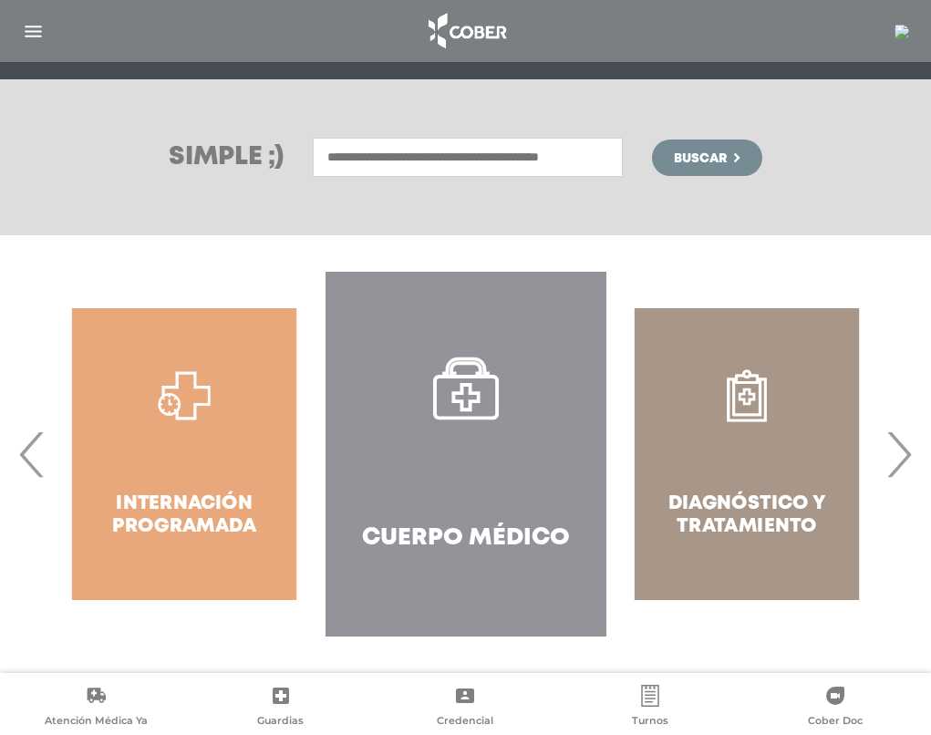
click at [906, 458] on span "›" at bounding box center [899, 454] width 36 height 99
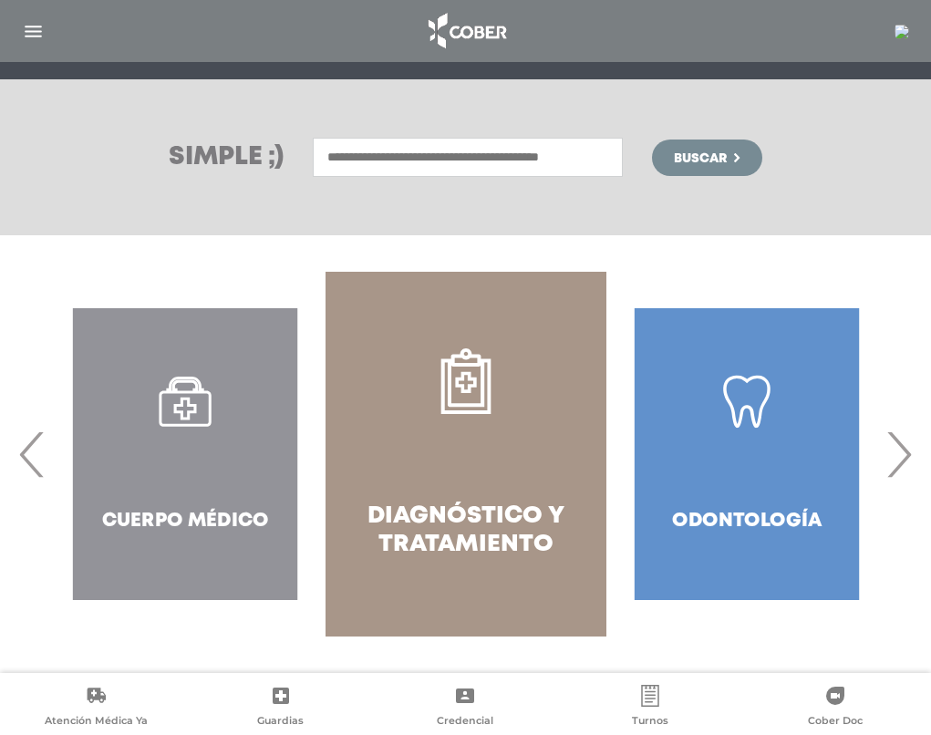
click at [906, 458] on span "›" at bounding box center [899, 454] width 36 height 99
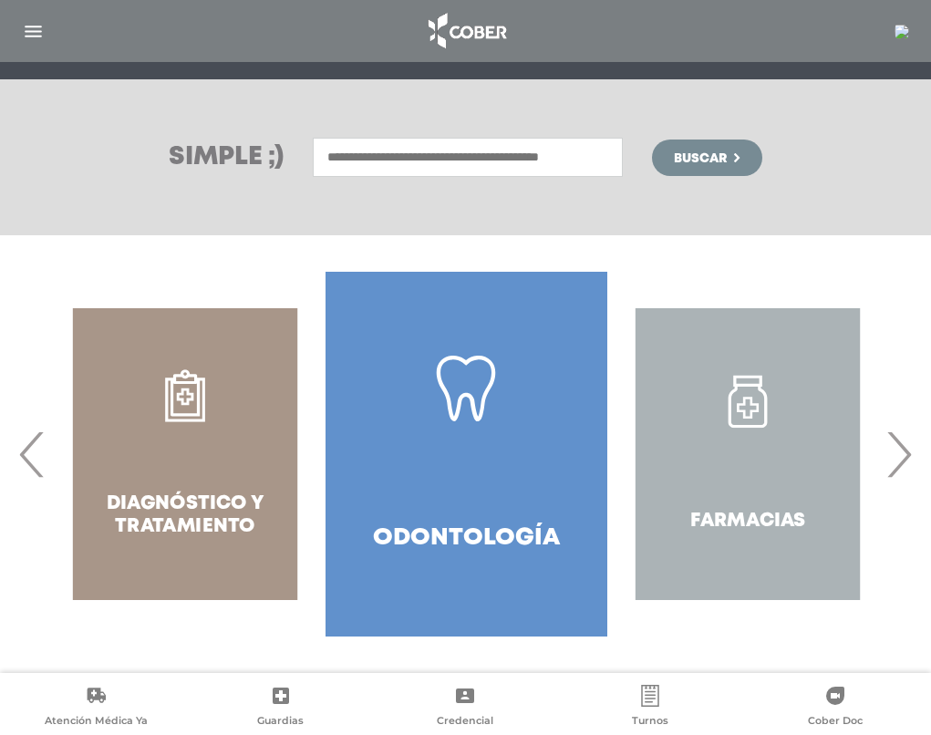
click at [906, 458] on span "›" at bounding box center [899, 454] width 36 height 99
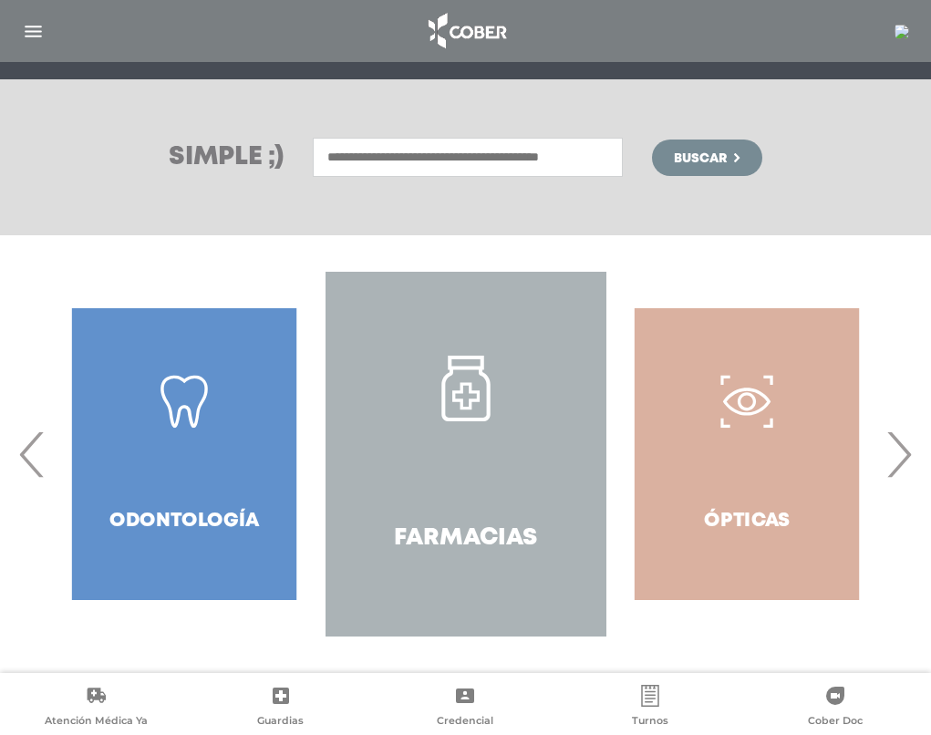
click at [906, 458] on span "›" at bounding box center [899, 454] width 36 height 99
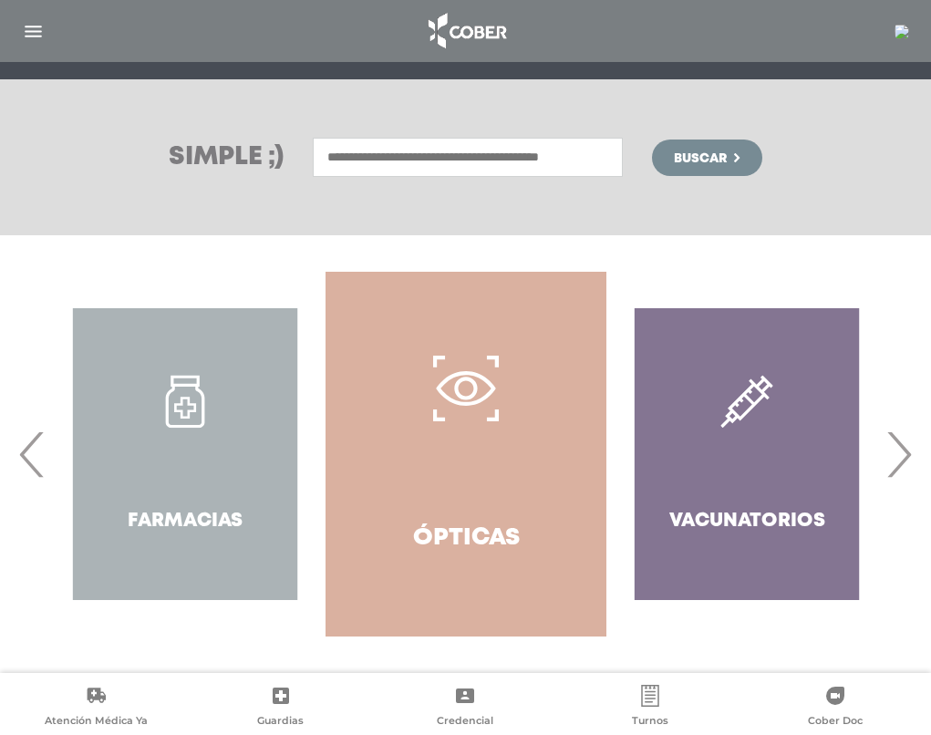
click at [905, 458] on span "›" at bounding box center [899, 454] width 36 height 99
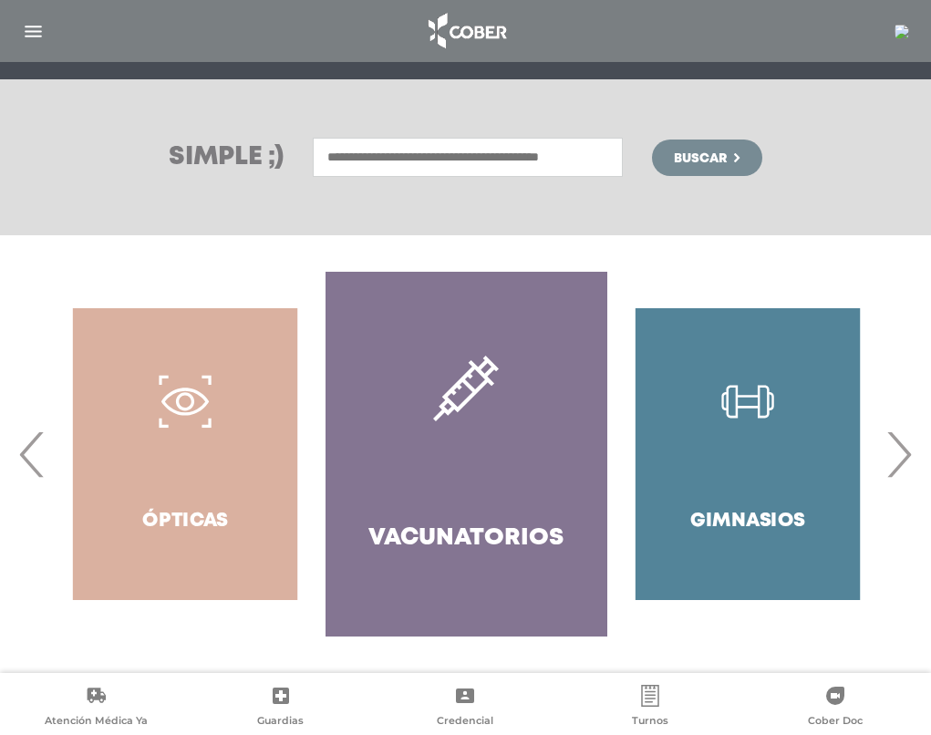
click at [905, 458] on span "›" at bounding box center [899, 454] width 36 height 99
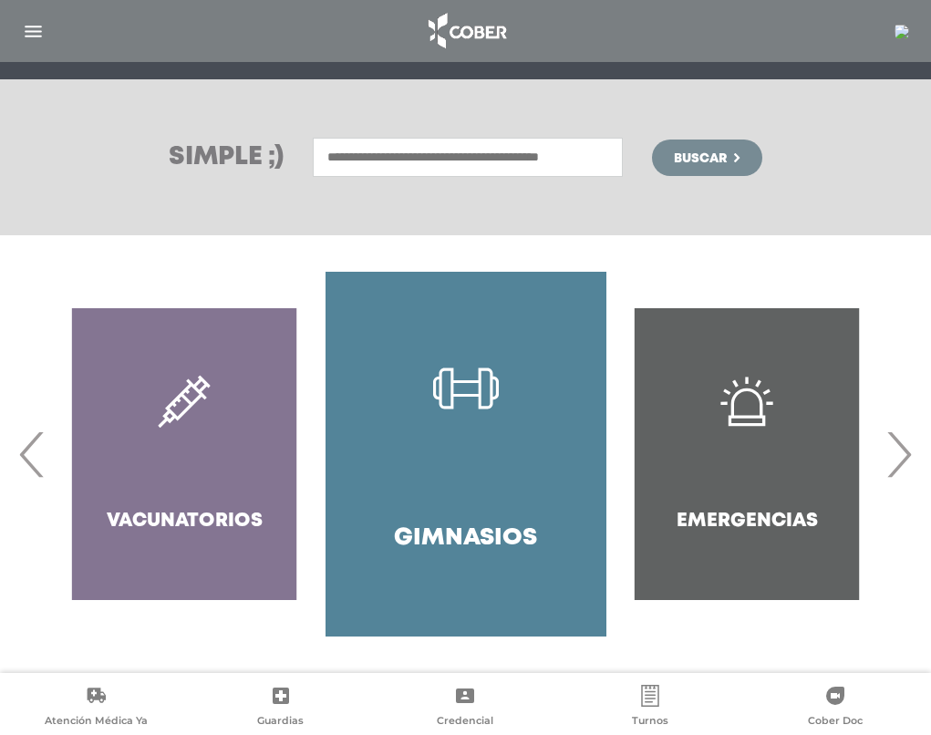
click at [905, 458] on span "›" at bounding box center [899, 454] width 36 height 99
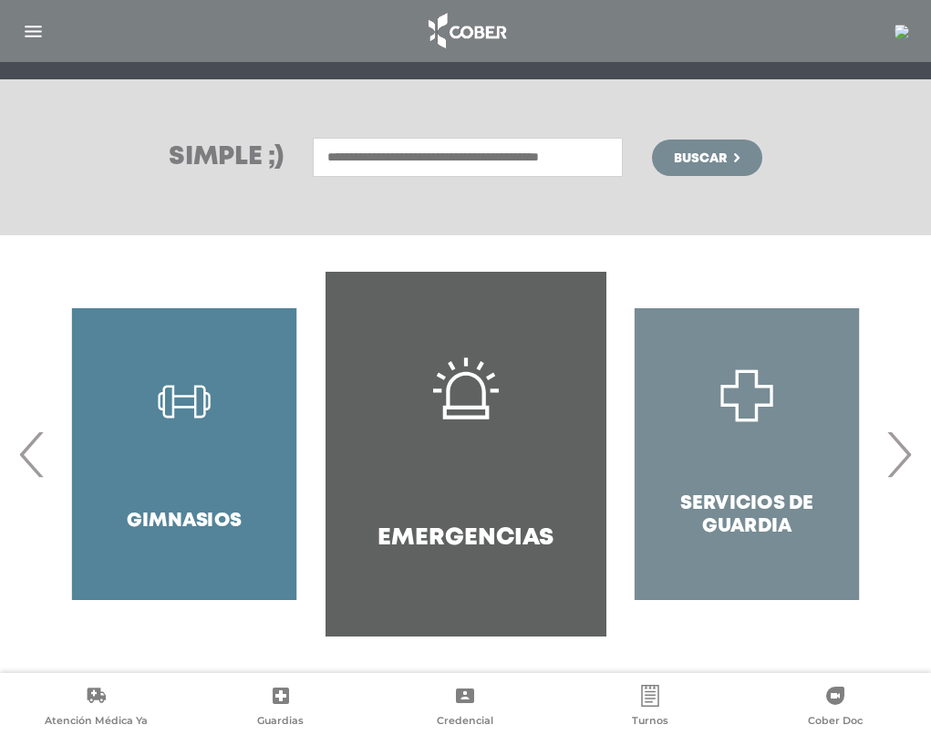
click at [33, 28] on img "button" at bounding box center [33, 31] width 23 height 23
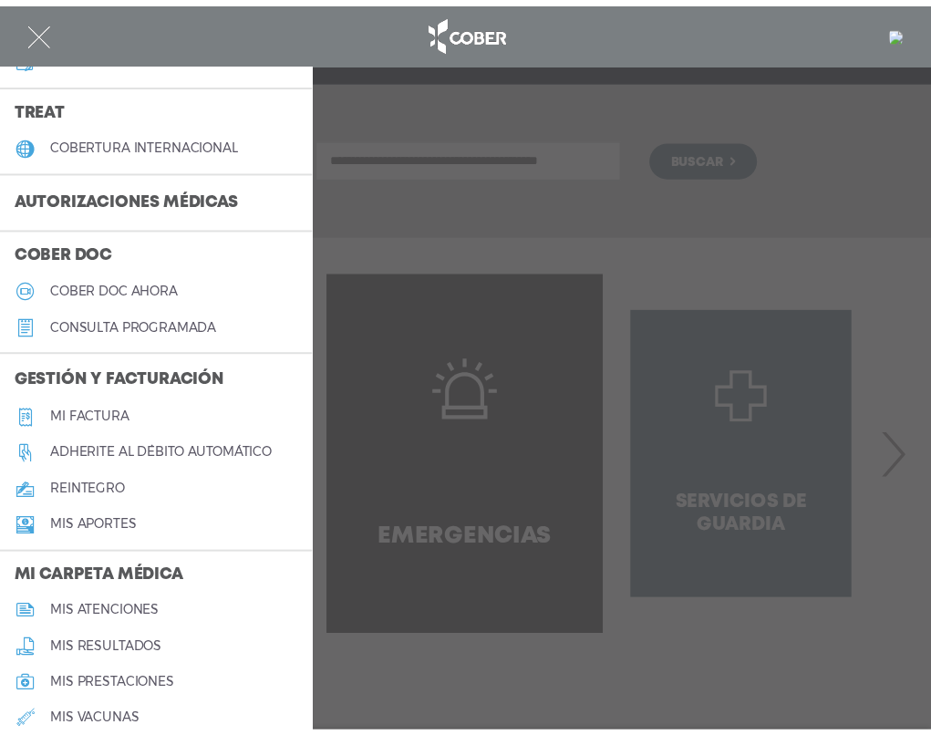
scroll to position [711, 0]
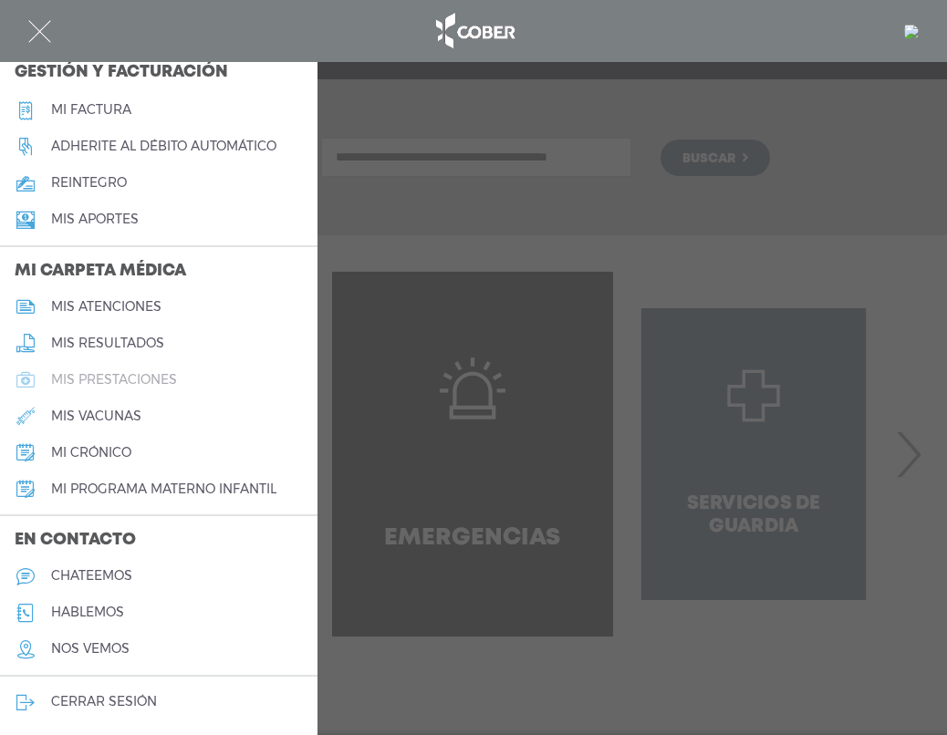
click at [101, 372] on h5 "mis prestaciones" at bounding box center [114, 380] width 126 height 16
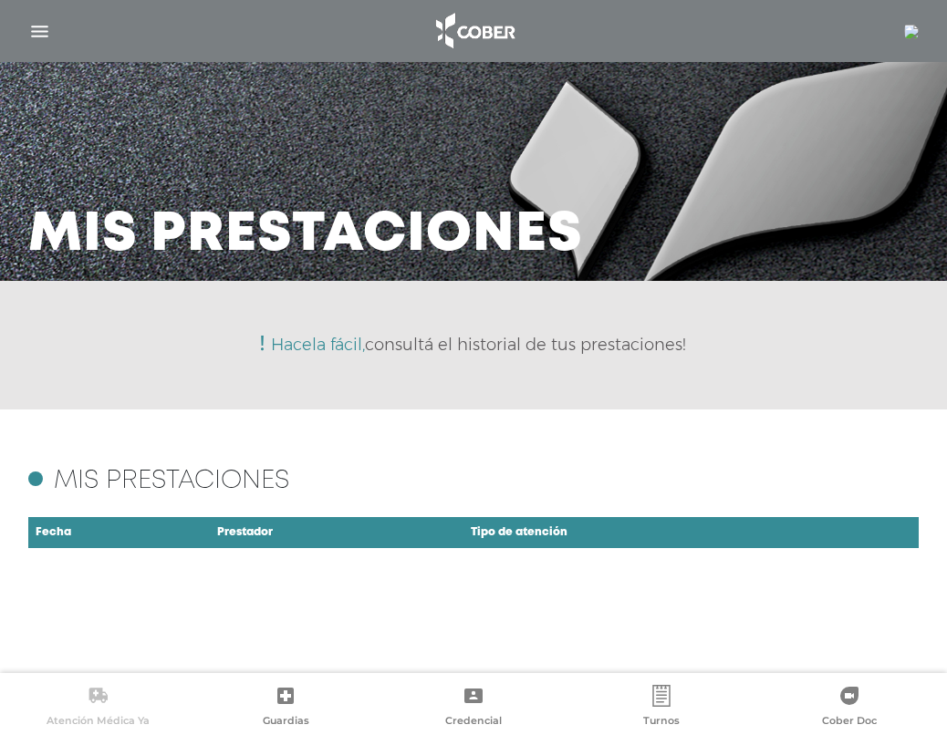
click at [97, 697] on icon at bounding box center [98, 696] width 22 height 22
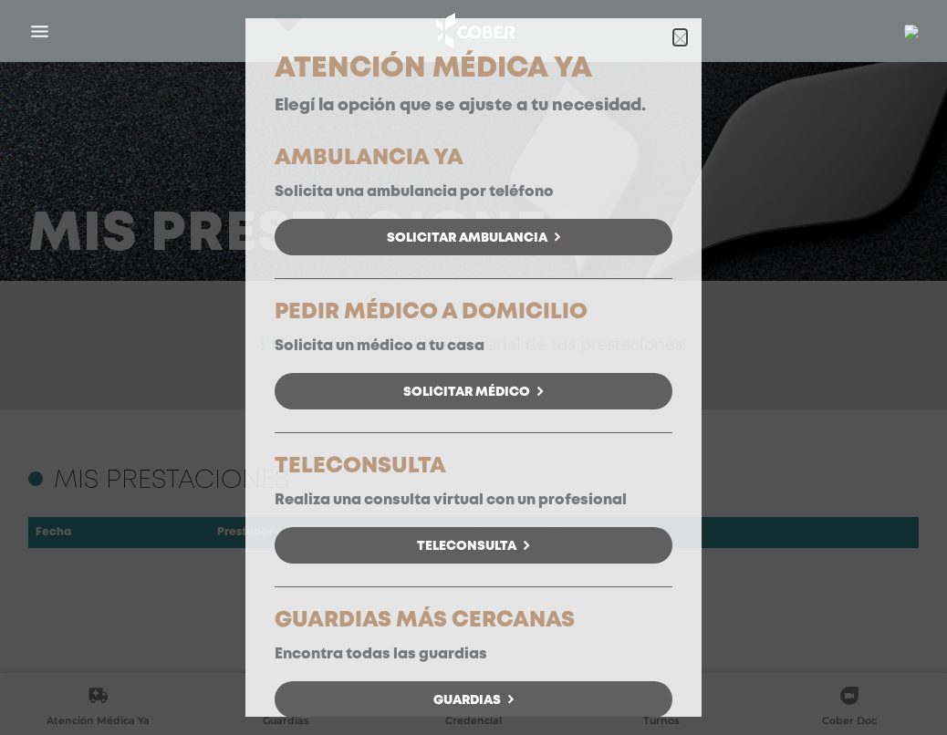
click at [673, 39] on icon "button" at bounding box center [680, 39] width 14 height 14
